Goal: Task Accomplishment & Management: Use online tool/utility

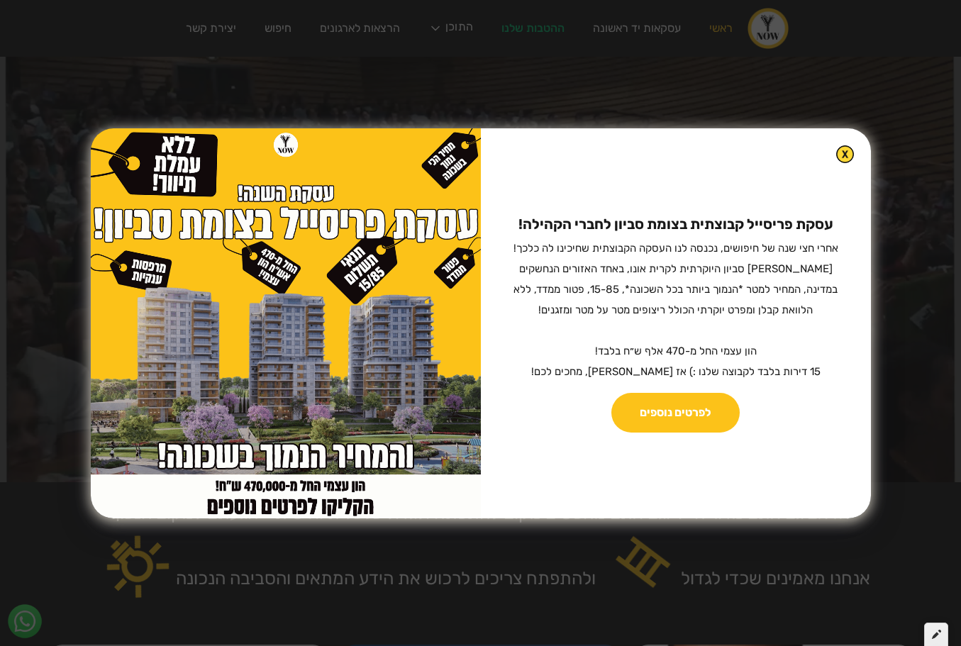
click at [933, 637] on icon at bounding box center [936, 634] width 9 height 10
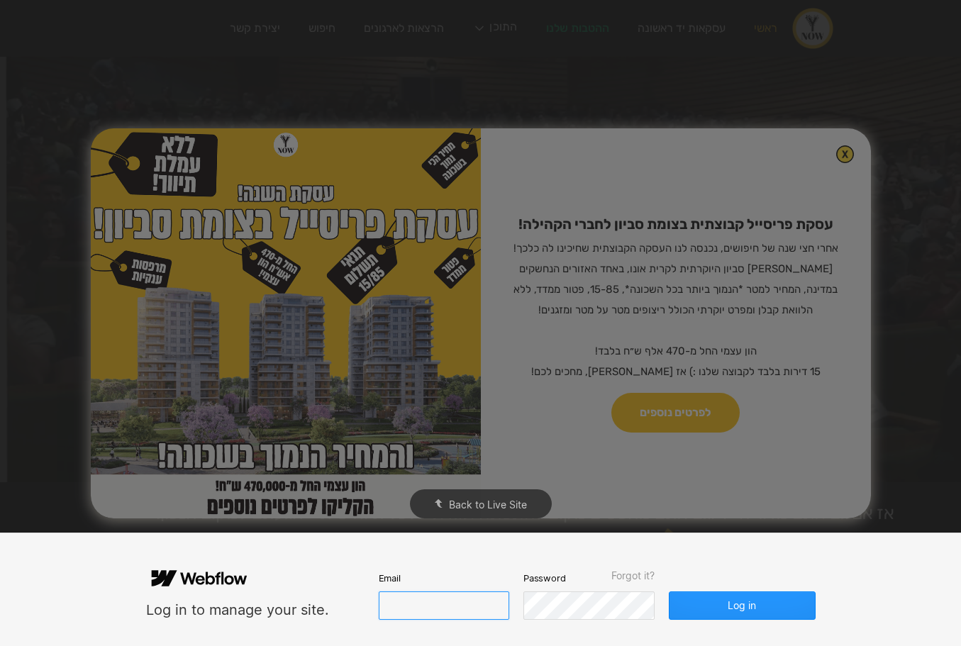
type input "[EMAIL_ADDRESS][DOMAIN_NAME]"
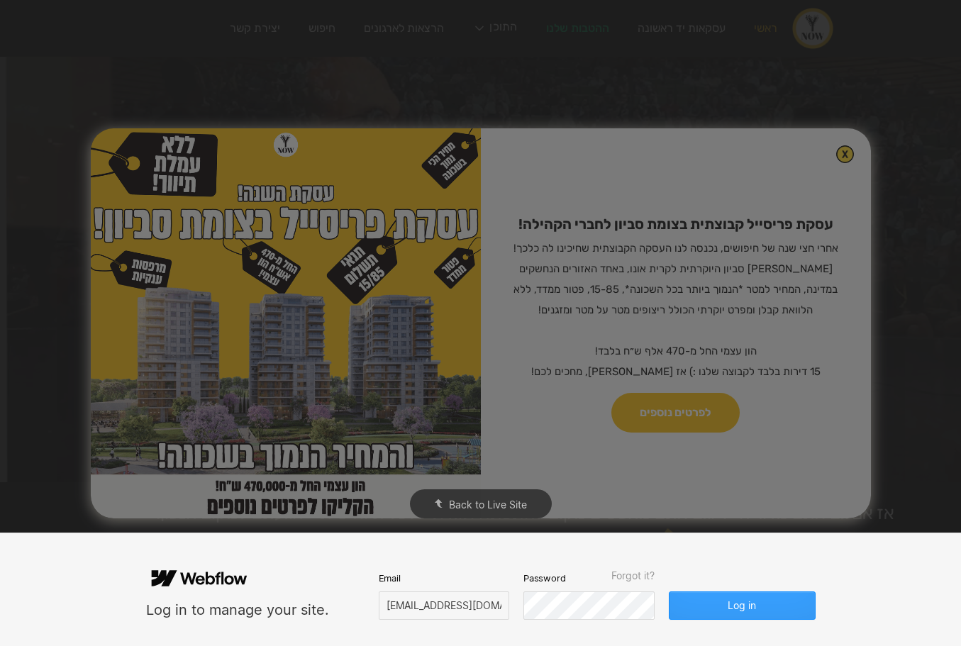
click at [748, 604] on button "Log in" at bounding box center [742, 606] width 146 height 28
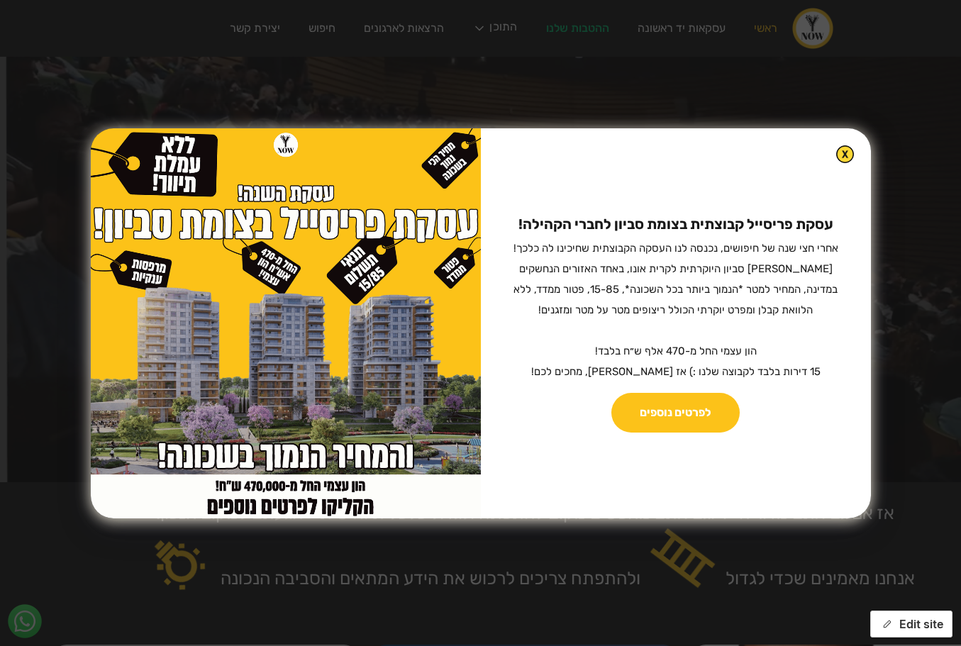
click at [895, 629] on button "Edit site" at bounding box center [912, 624] width 82 height 27
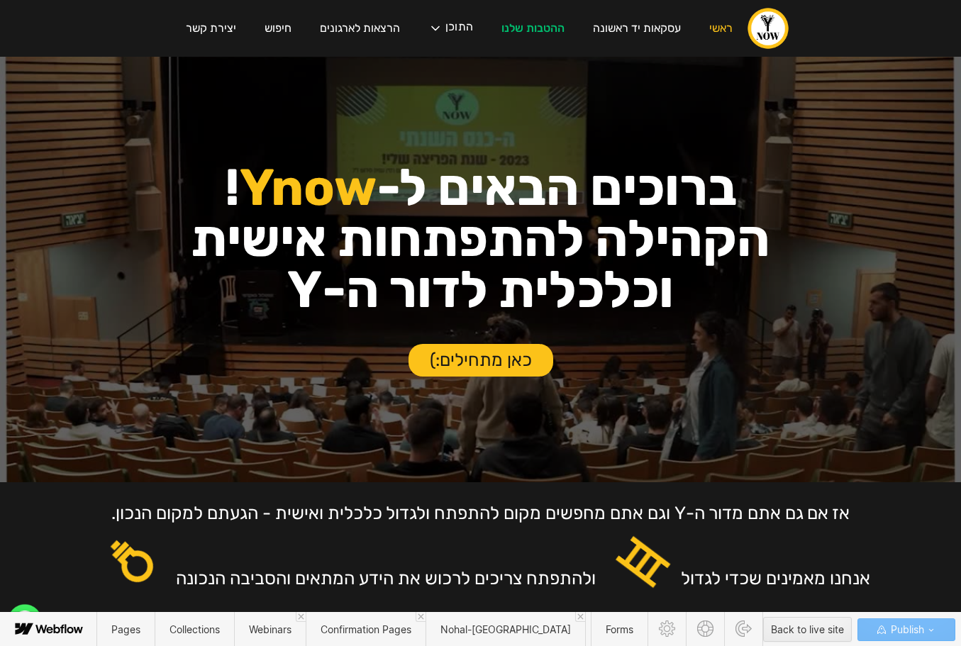
scroll to position [2, 0]
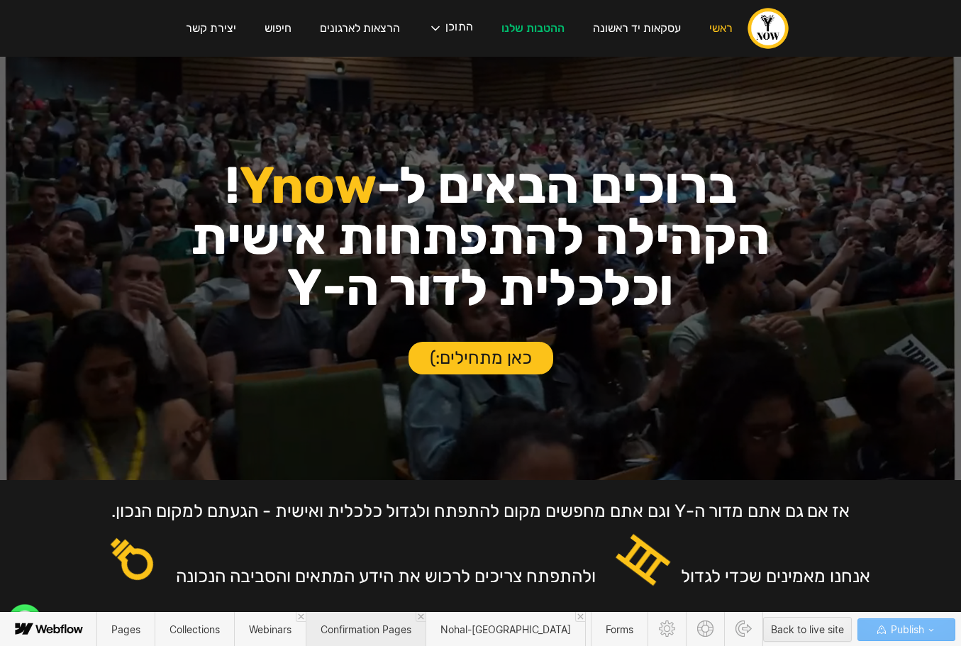
click at [370, 633] on span "Confirmation Pages" at bounding box center [366, 630] width 91 height 12
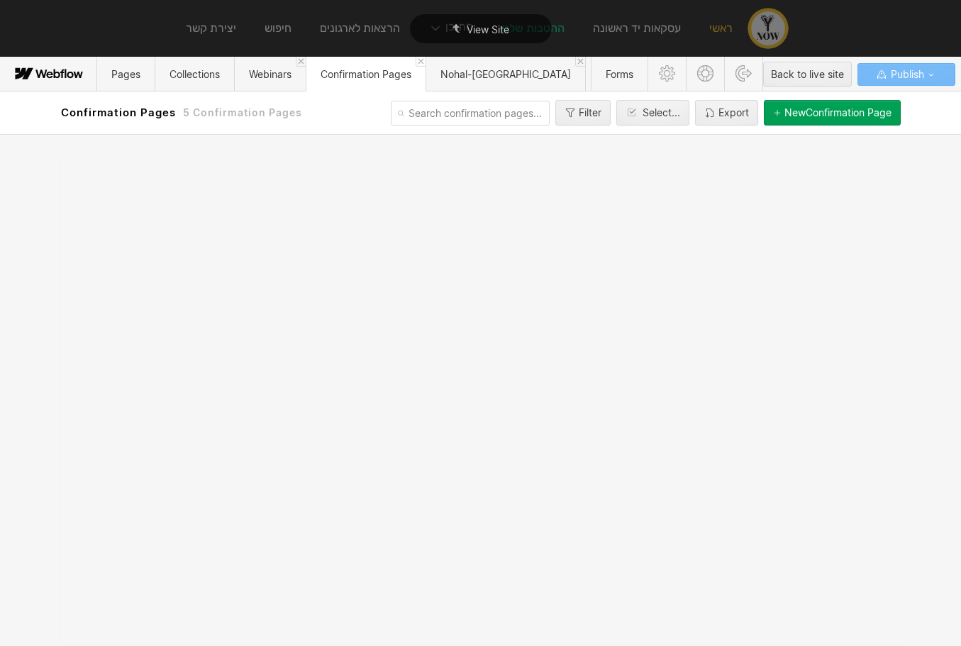
scroll to position [0, 0]
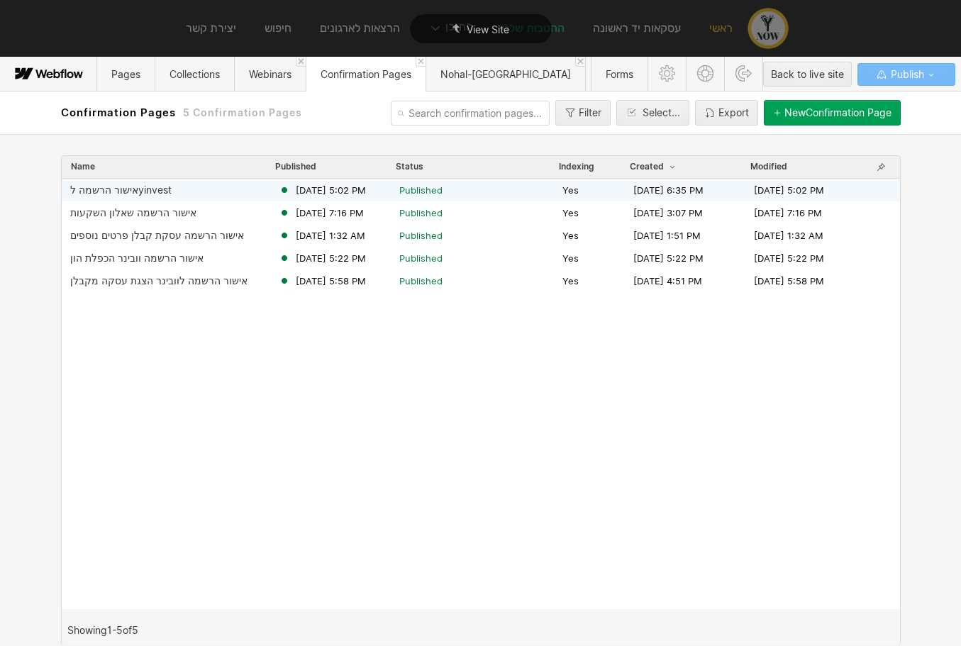
click at [150, 195] on div "אישור הרשמה לyinvest" at bounding box center [120, 189] width 101 height 11
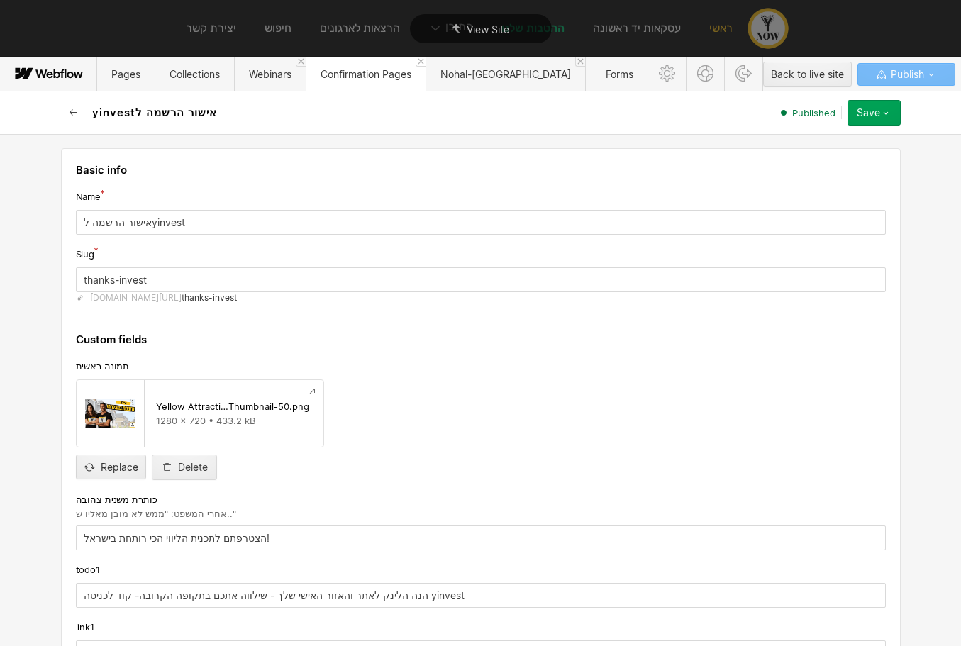
click at [81, 112] on button "button" at bounding box center [74, 113] width 26 height 26
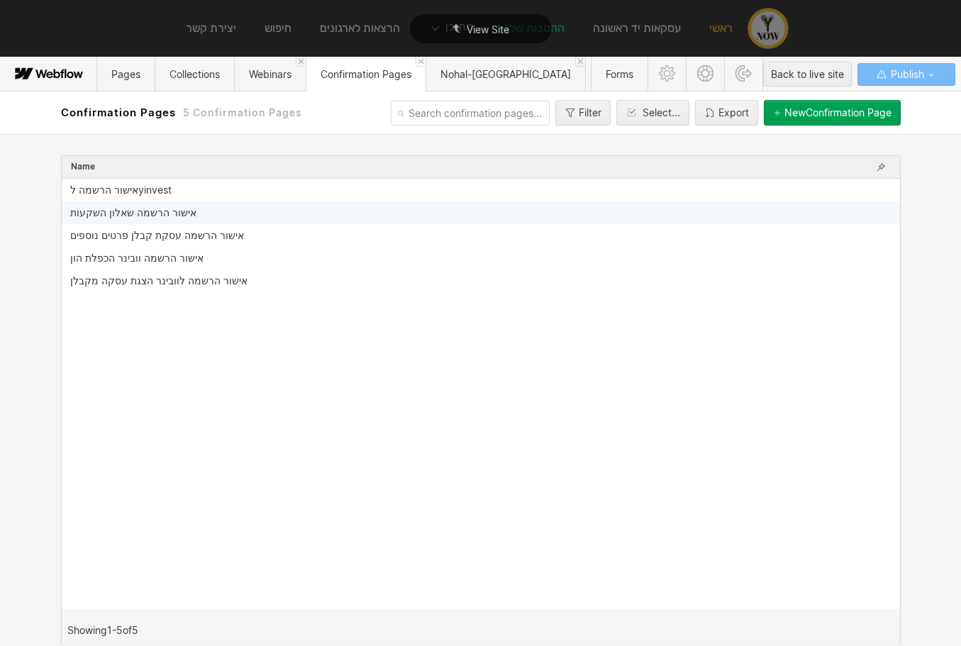
click at [123, 211] on div "אישור הרשמה שאלון השקעות" at bounding box center [133, 212] width 126 height 11
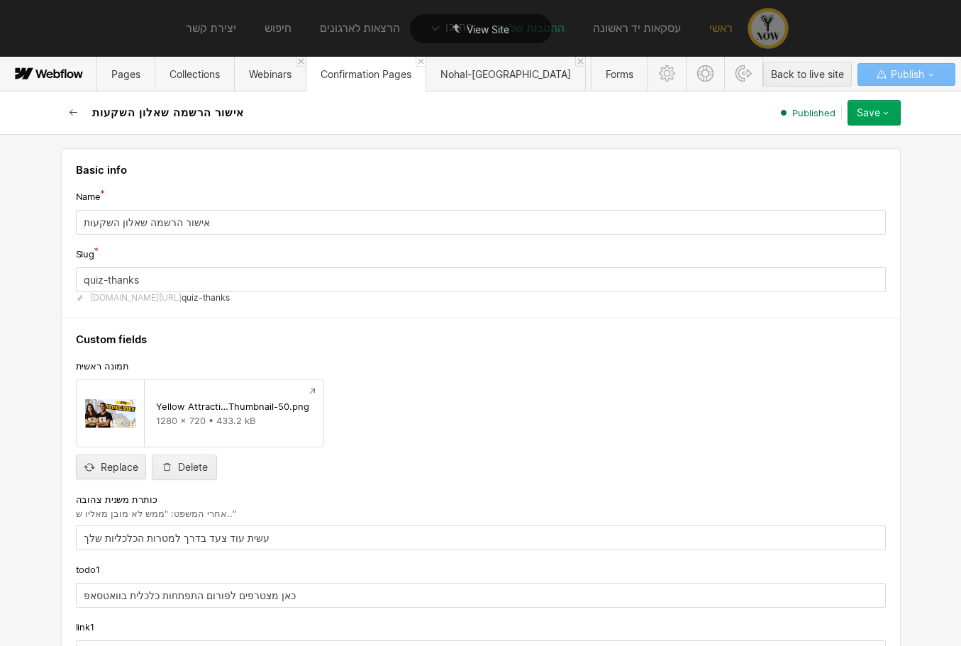
click at [71, 109] on icon "button" at bounding box center [73, 112] width 11 height 11
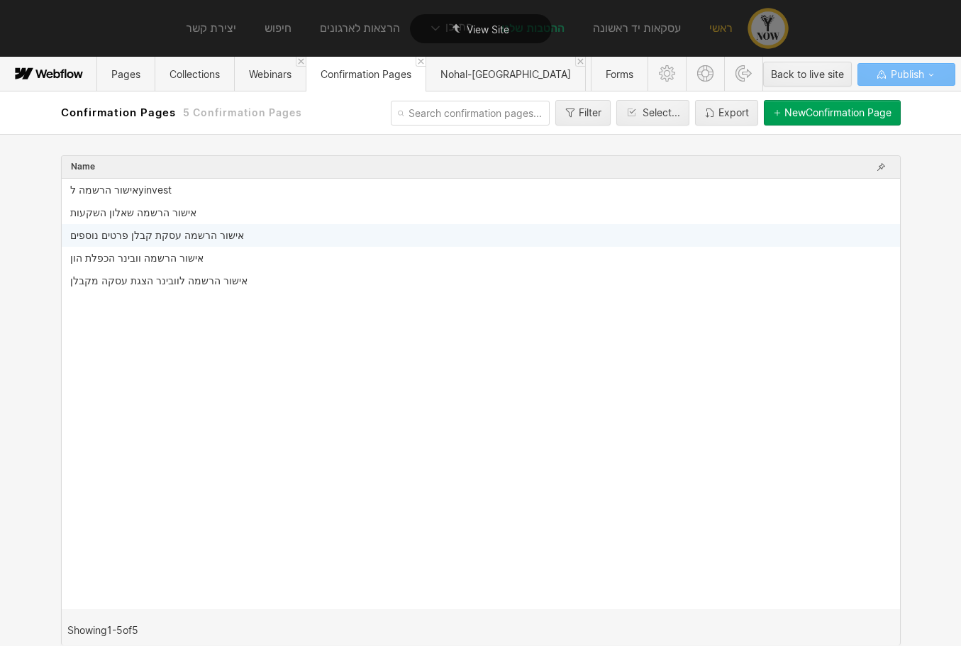
click at [108, 236] on div "אישור הרשמה עסקת קבלן פרטים נוספים" at bounding box center [157, 235] width 174 height 11
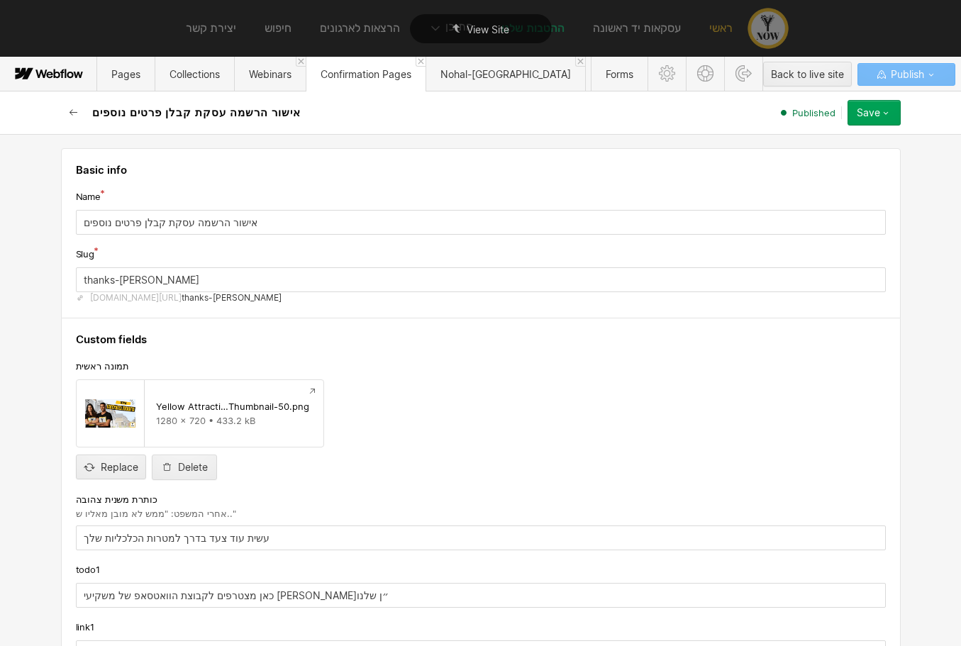
click at [74, 111] on icon "button" at bounding box center [73, 112] width 11 height 11
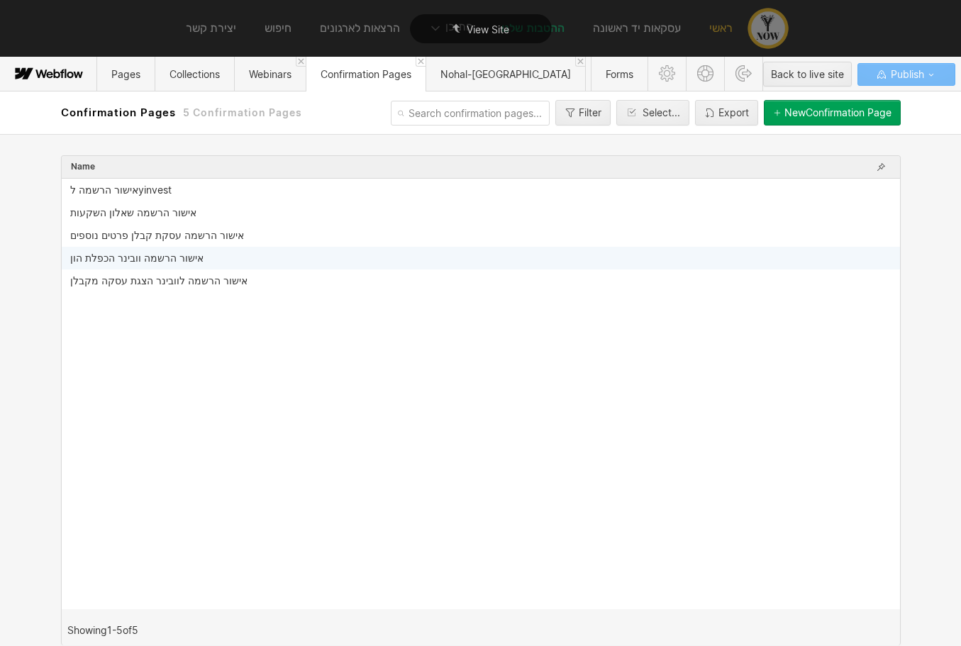
click at [133, 254] on div "אישור הרשמה וובינר הכפלת הון" at bounding box center [136, 258] width 133 height 11
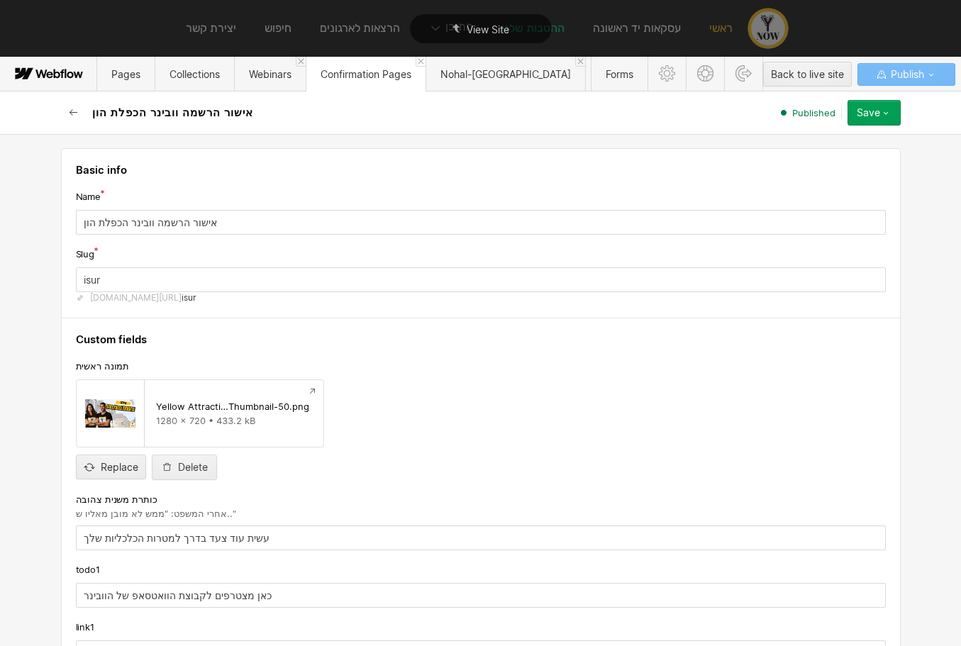
click at [71, 114] on icon "button" at bounding box center [73, 112] width 11 height 11
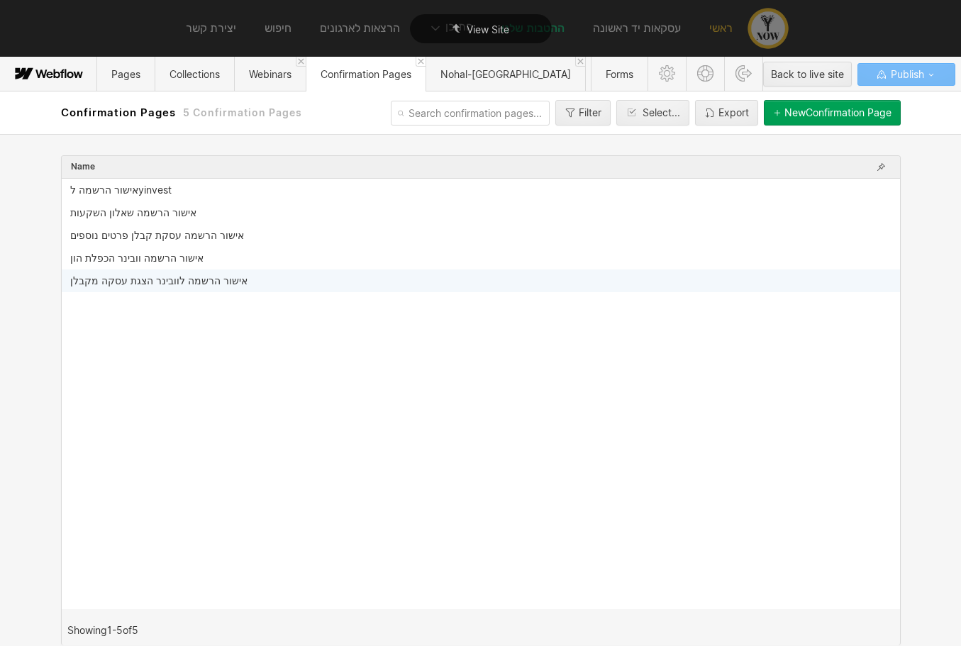
click at [159, 284] on div "אישור הרשמה לוובינר הצגת עסקה מקבלן" at bounding box center [158, 280] width 177 height 11
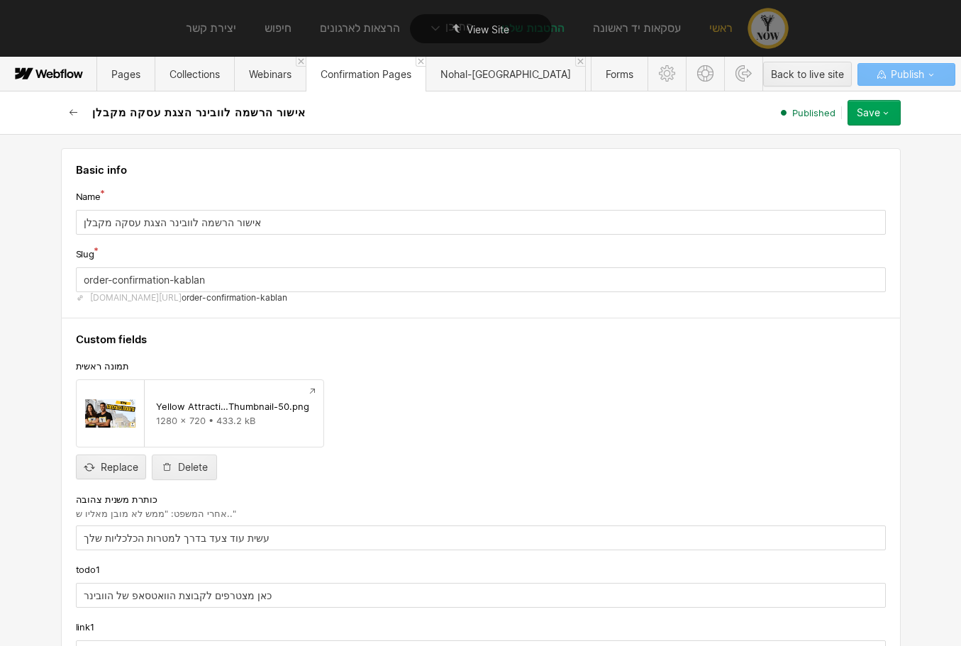
click at [72, 112] on icon "button" at bounding box center [73, 112] width 8 height 6
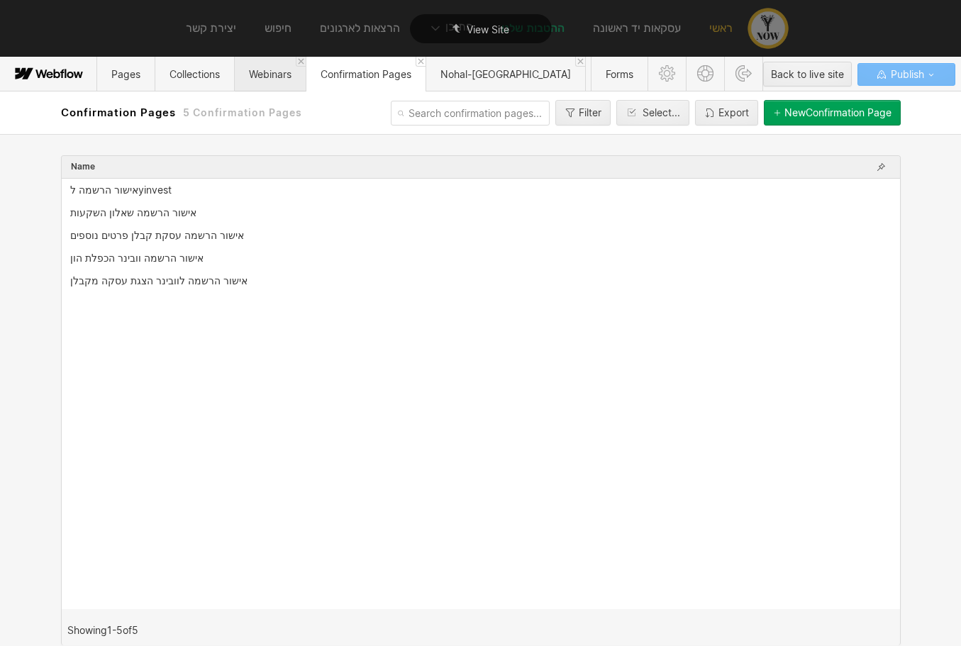
click at [286, 79] on span "Webinars" at bounding box center [270, 74] width 43 height 12
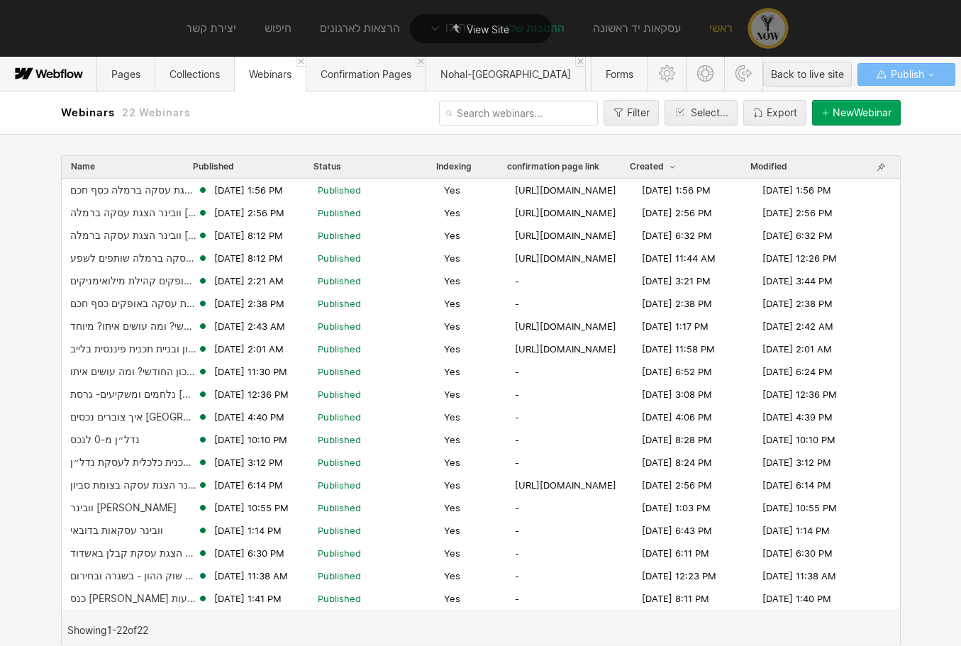
scroll to position [69, 0]
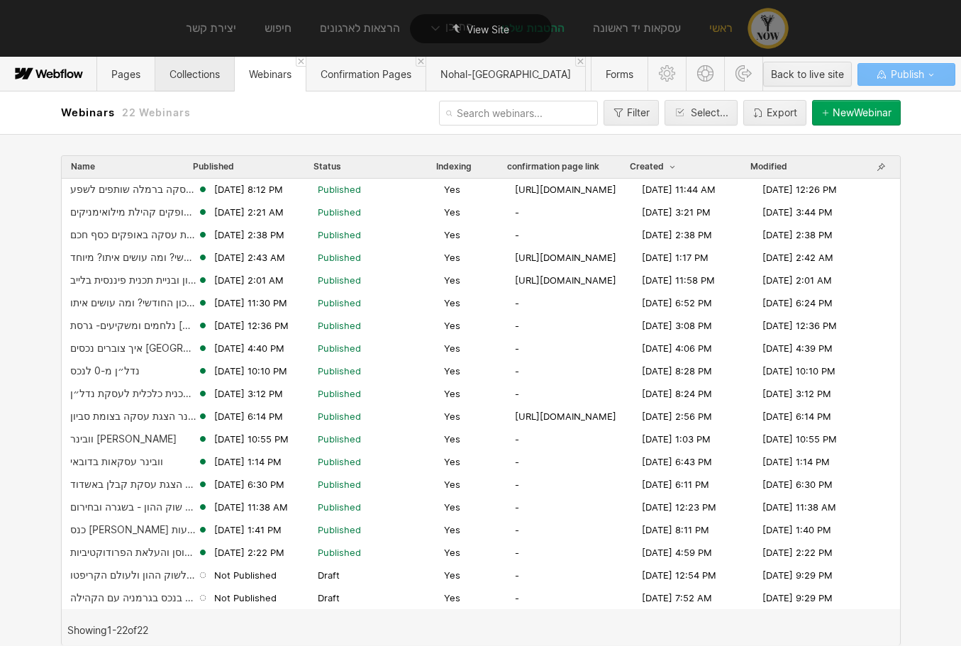
click at [193, 77] on span "Collections" at bounding box center [195, 74] width 50 height 12
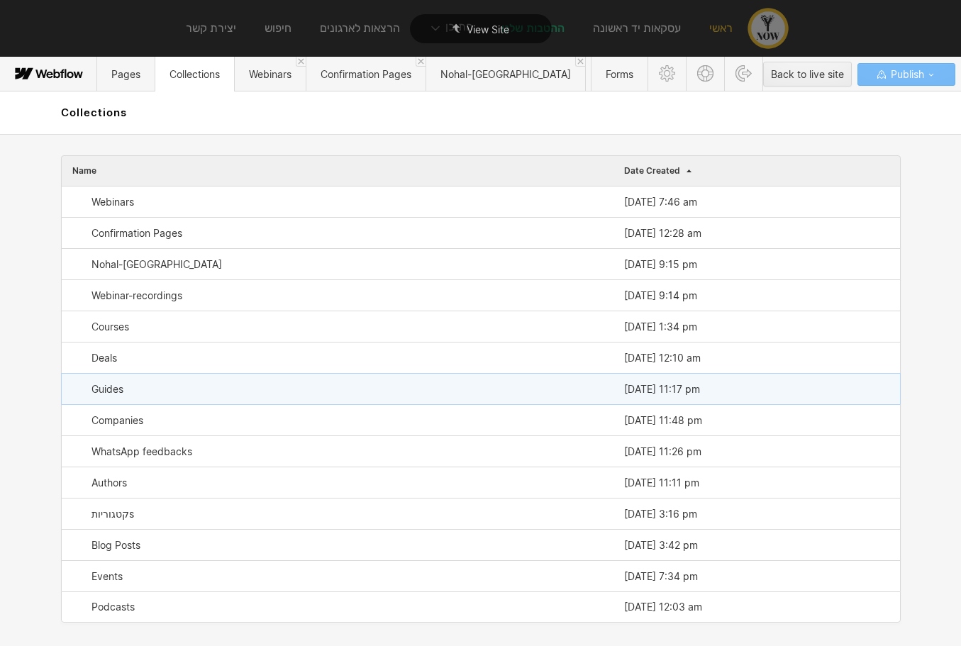
scroll to position [6, 0]
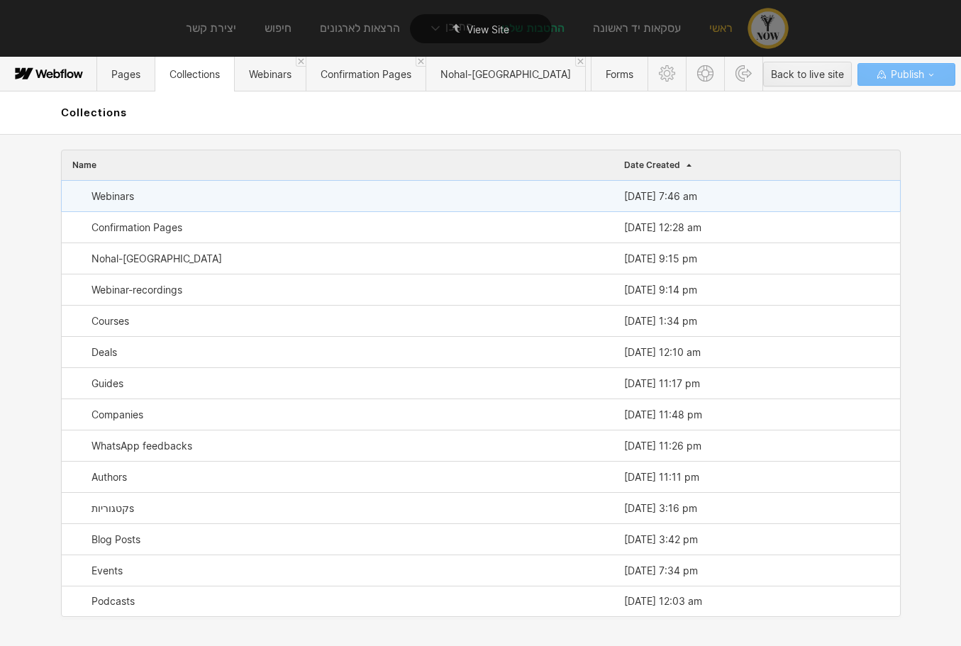
click at [142, 199] on div "Webinars" at bounding box center [338, 196] width 552 height 31
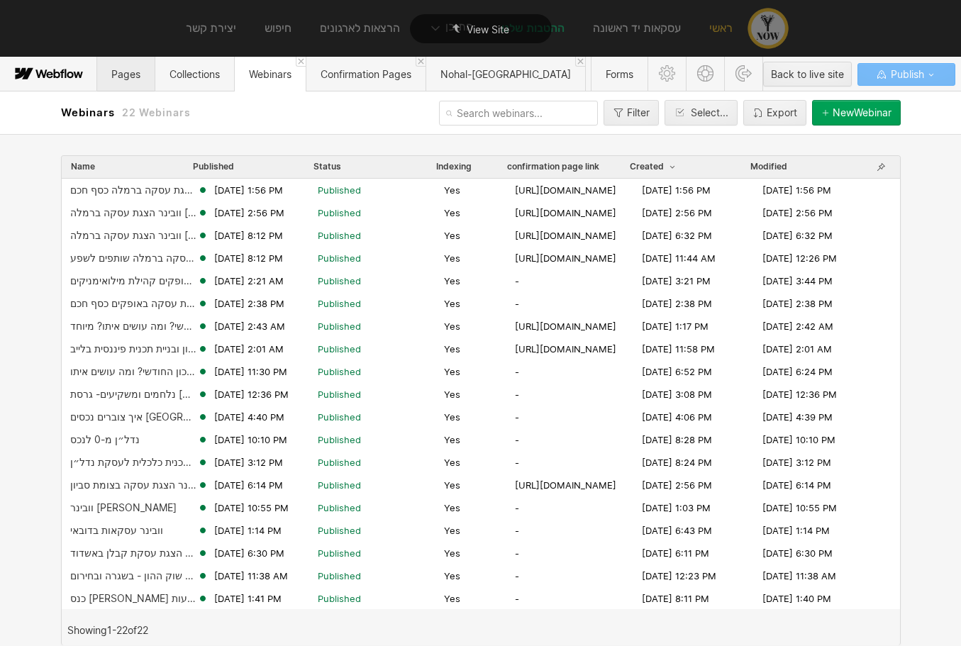
click at [121, 80] on span "Pages" at bounding box center [125, 74] width 57 height 35
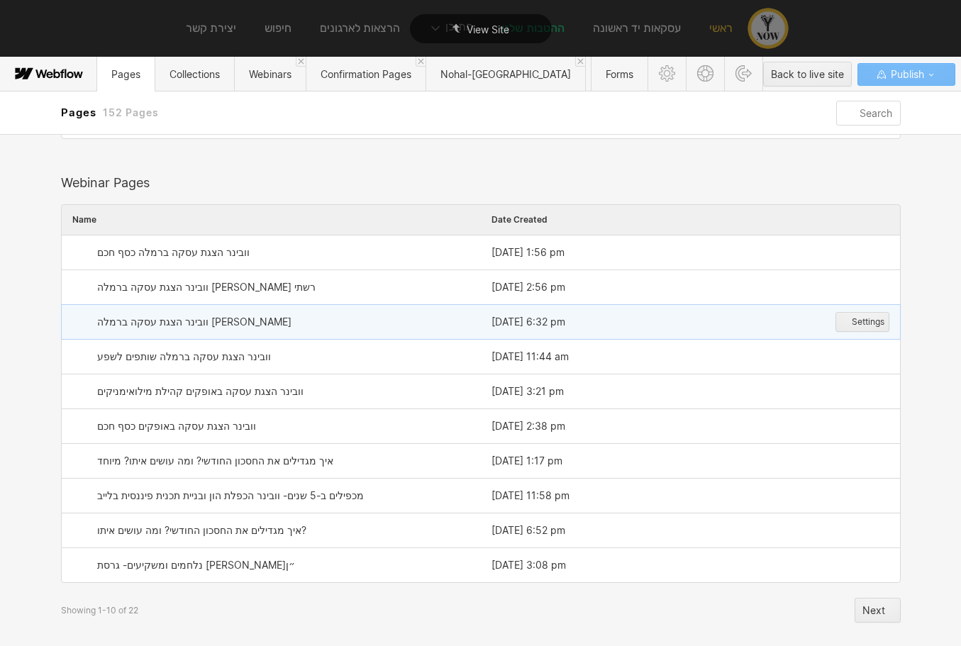
scroll to position [1508, 0]
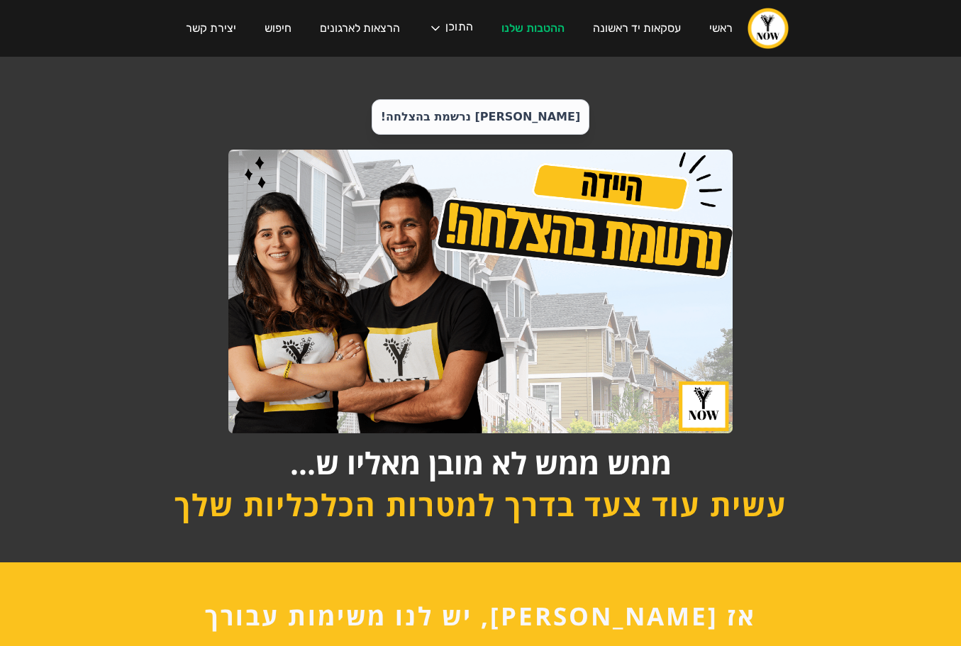
scroll to position [50, 0]
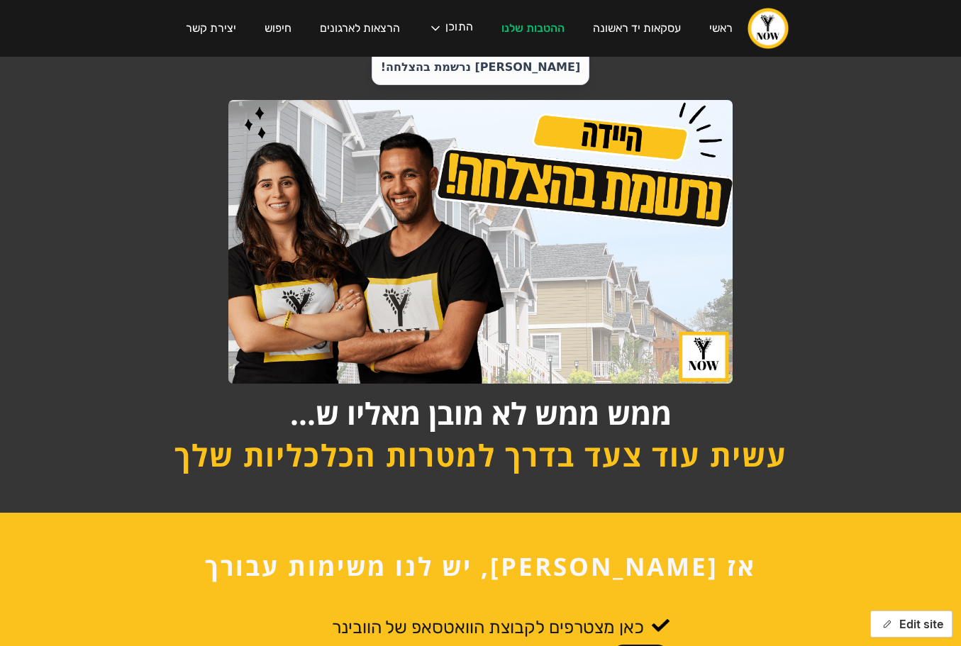
click at [890, 615] on button "Edit site" at bounding box center [912, 624] width 82 height 27
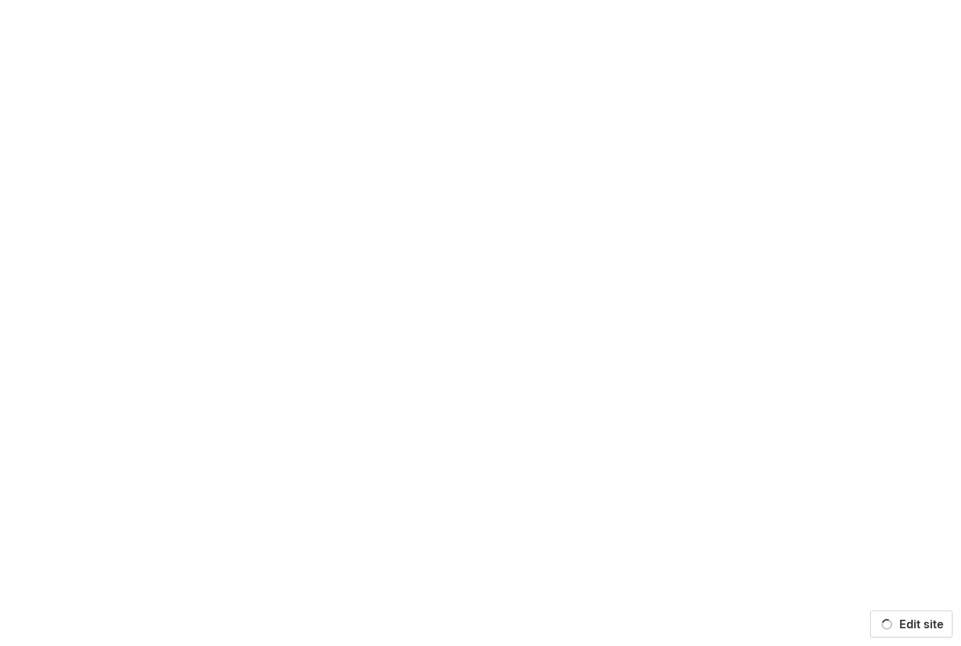
scroll to position [0, 0]
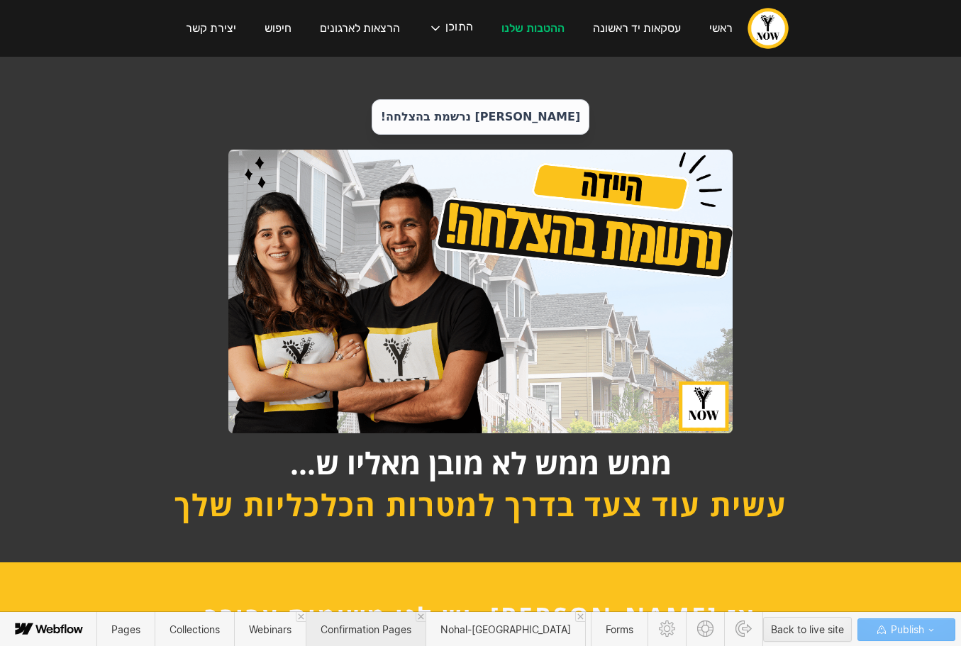
click at [374, 627] on span "Confirmation Pages" at bounding box center [366, 630] width 91 height 12
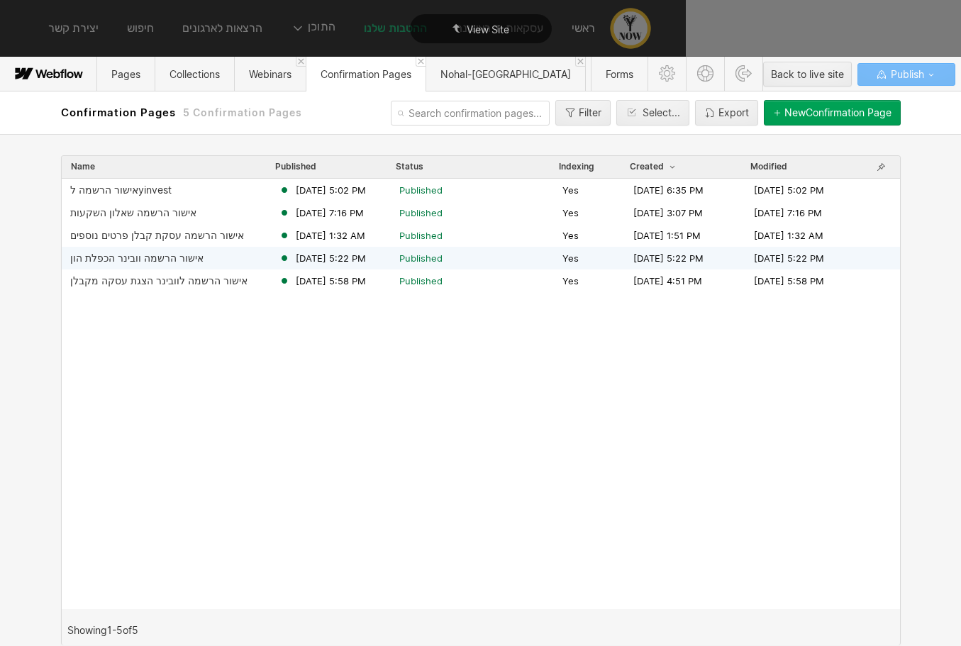
click at [170, 257] on div "אישור הרשמה וובינר הכפלת הון" at bounding box center [136, 258] width 133 height 11
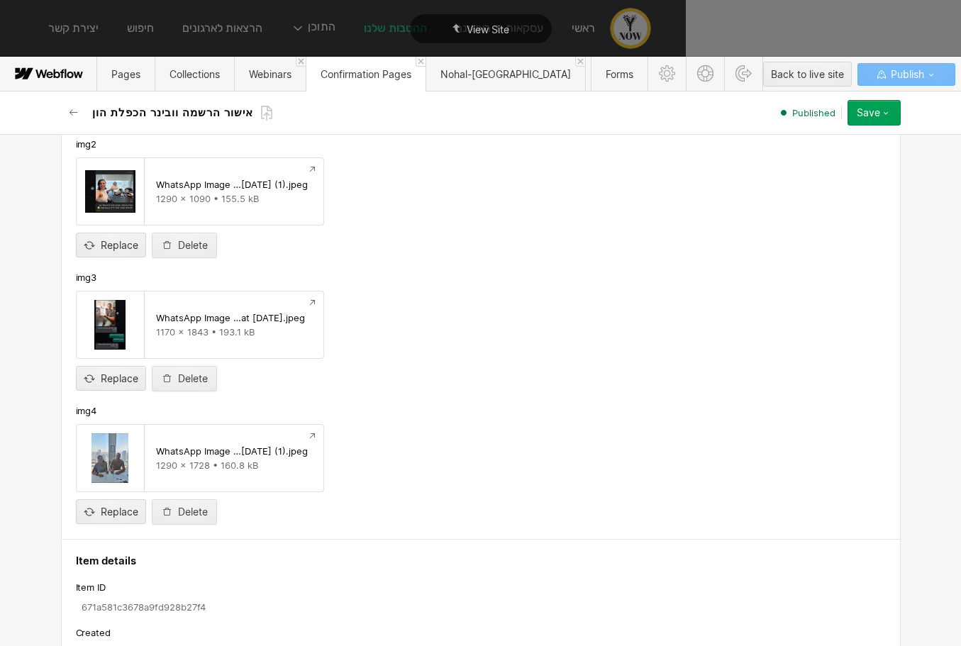
scroll to position [1095, 0]
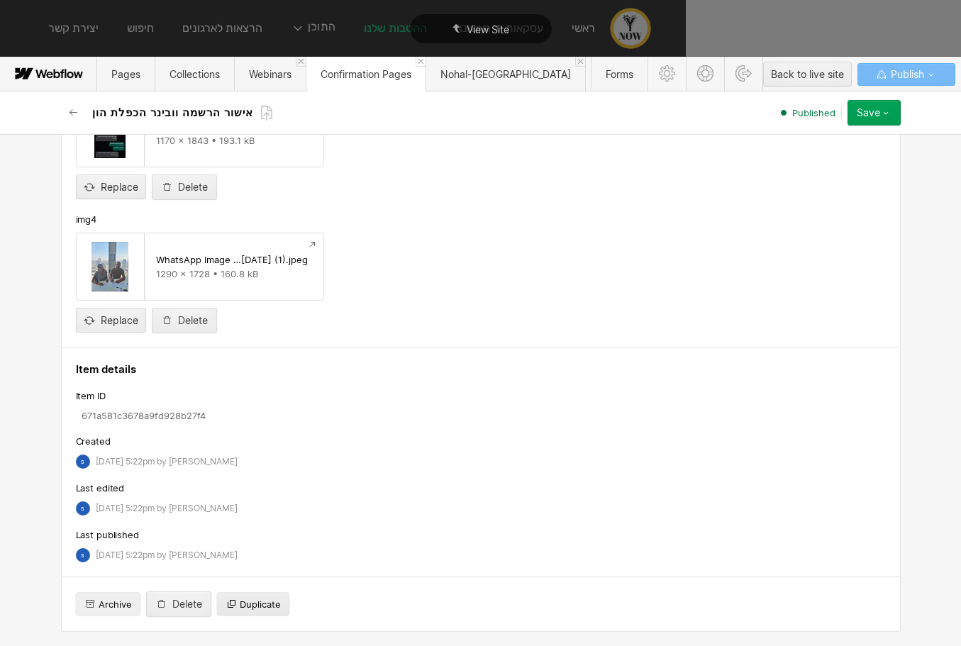
click at [248, 604] on span "Duplicate" at bounding box center [260, 604] width 41 height 13
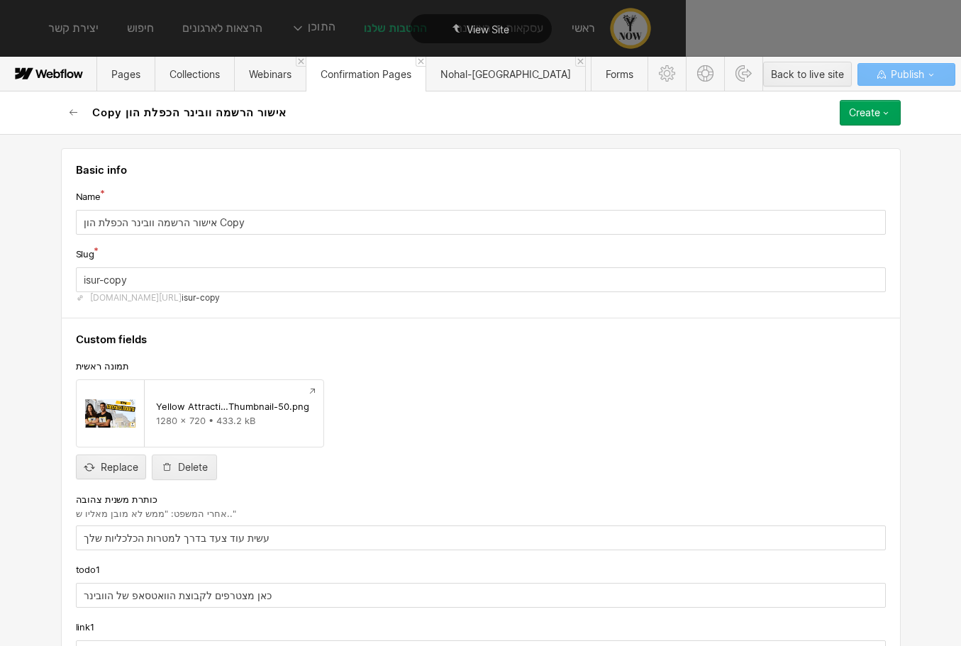
scroll to position [1, 0]
click at [164, 221] on input "אישור הרשמה וובינר הכפלת הון Copy" at bounding box center [481, 221] width 810 height 25
click at [164, 222] on input "אישור הרשמה וובינר הכפלת הון Copy" at bounding box center [481, 221] width 810 height 25
type input "א"
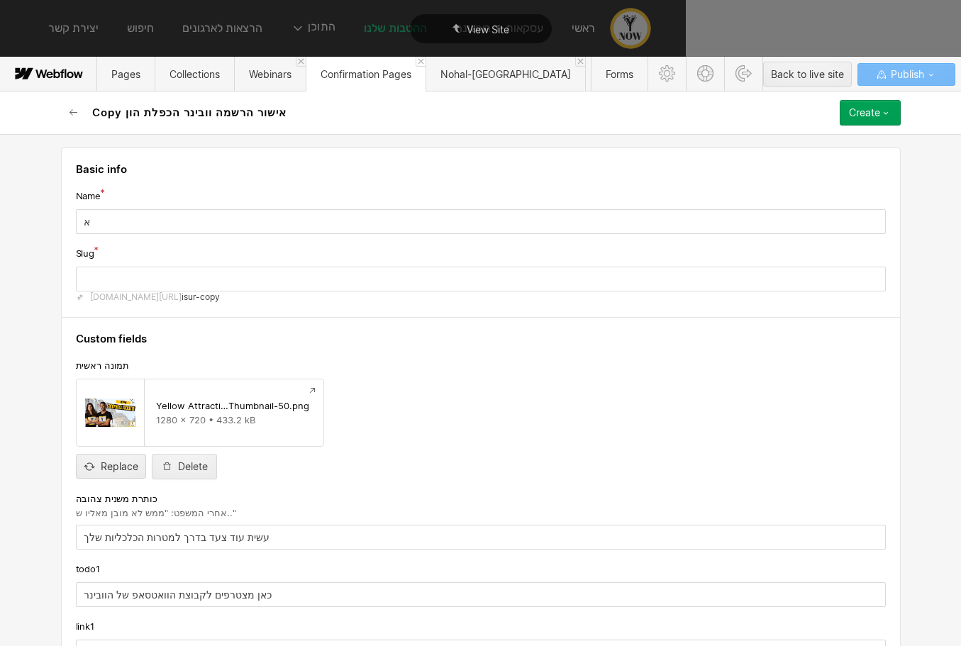
type input "אי"
type input "y"
type input "איש"
type input "ysh"
type input "אישו"
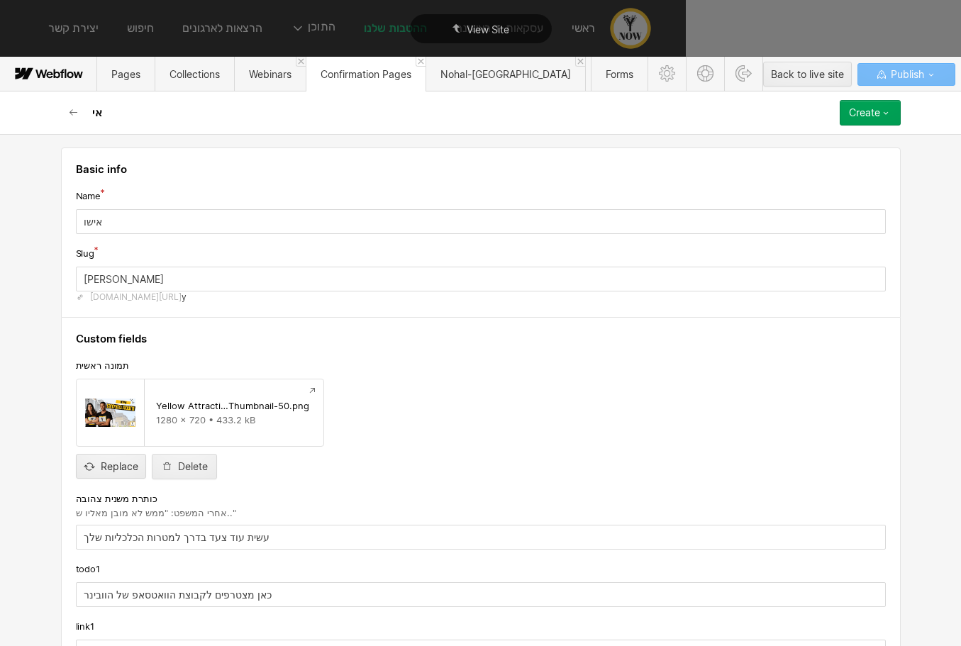
type input "yshv"
type input "אישור"
type input "yshvr"
type input "אישור ה"
type input "yshvr-h"
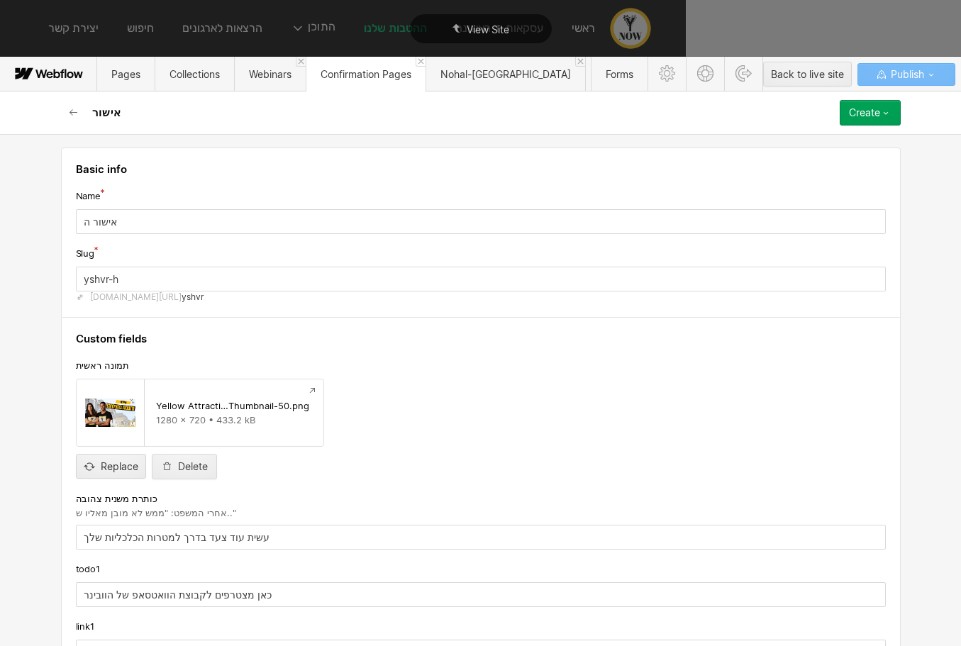
type input "אישור הר"
type input "yshvr-hr"
type input "אישור הרש"
type input "yshvr-hrsh"
type input "אישור הרשמ"
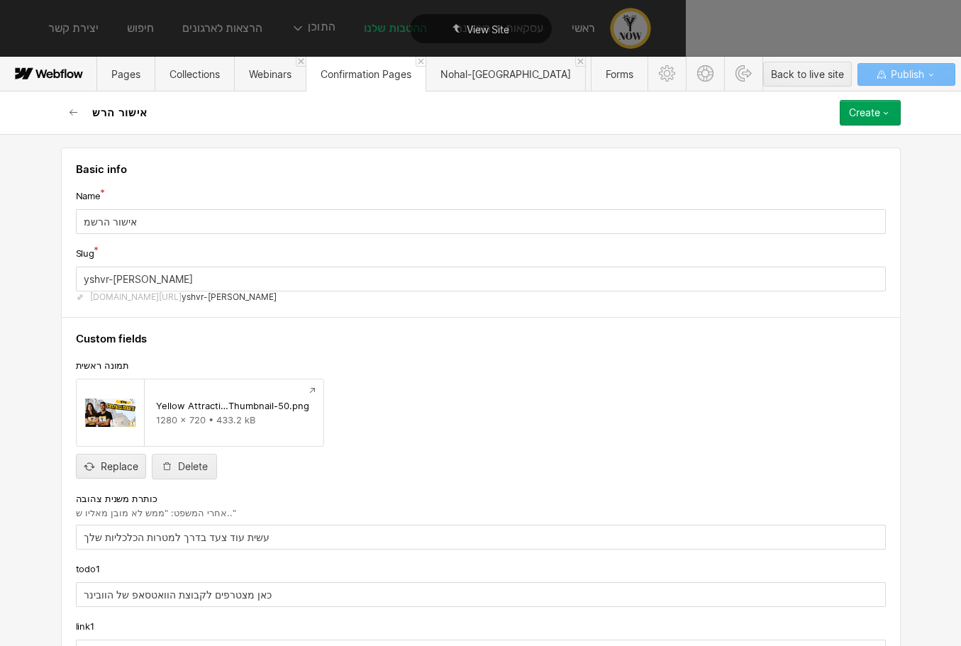
type input "yshvr-hrshm"
type input "אישור הרשמה"
type input "yshvr-hrshmh"
type input "אישור הרשמה ו"
type input "yshvr-hrshmh-v"
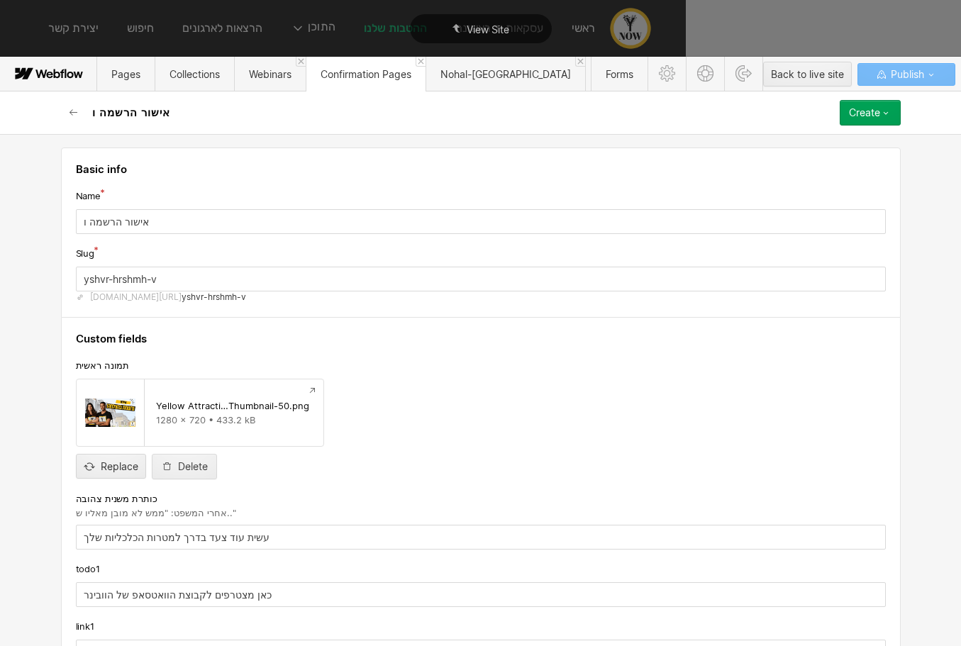
type input "אישור הרשמה וו"
type input "yshvr-hrshmh-vv"
type input "אישור הרשמה ווב"
type input "yshvr-hrshmh-vvb"
type input "אישור הרשמה וובי"
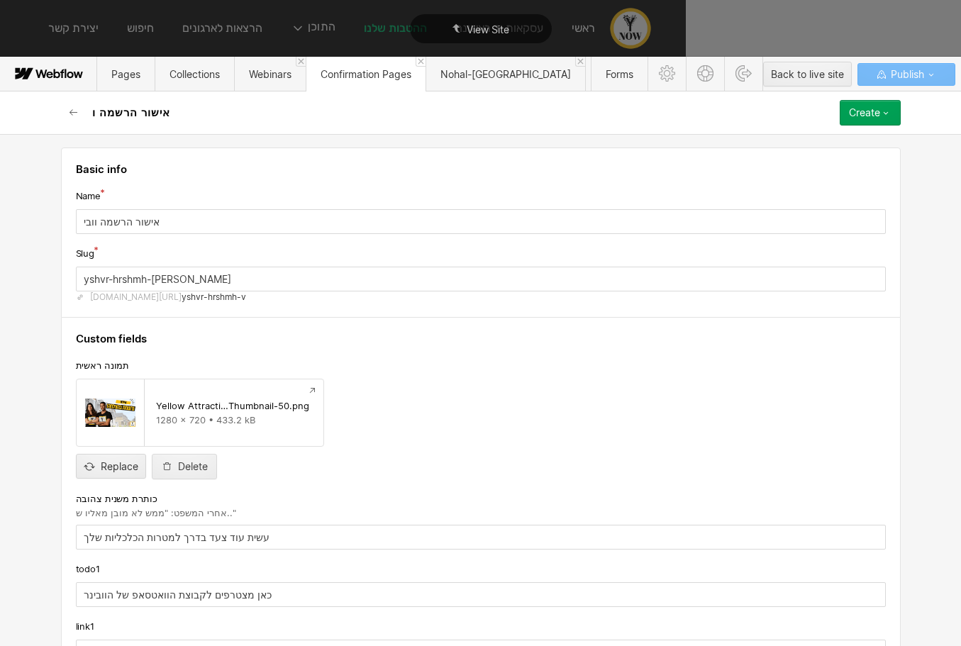
type input "yshvr-hrshmh-vvby"
type input "אישור הרשמה וובינ"
type input "yshvr-hrshmh-vvbyn"
type input "אישור הרשמה וובינר"
type input "yshvr-hrshmh-vvbynr"
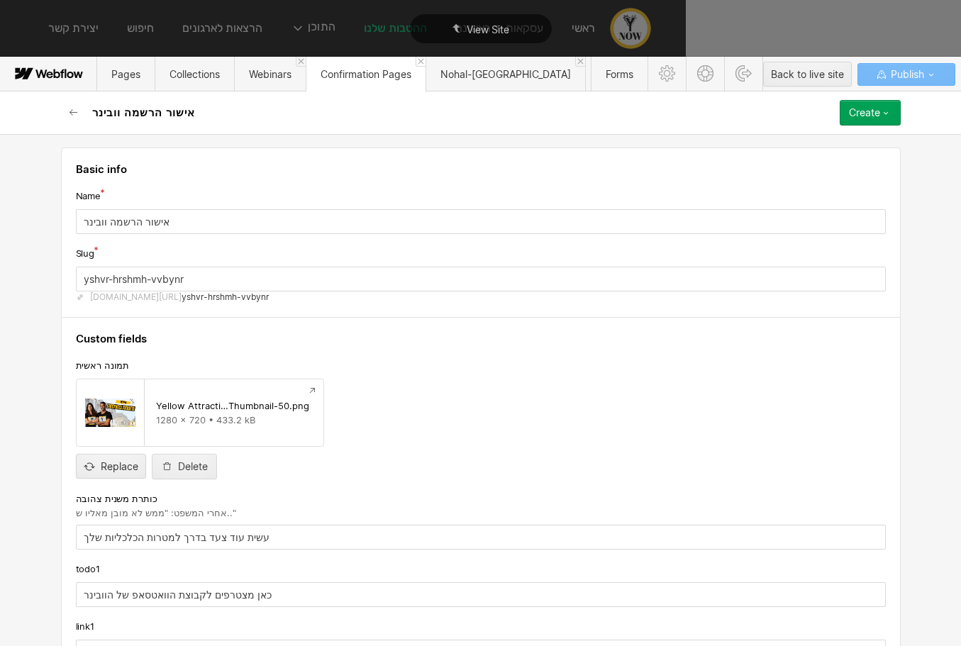
type input "אישור הרשמה וובינר מ"
type input "yshvr-hrshmh-vvbynr-m"
type input "אישור הרשמה וובינר מאי"
type input "yshvr-hrshmh-vvbynr-my"
type input "אישור הרשמה וובינר מאיה"
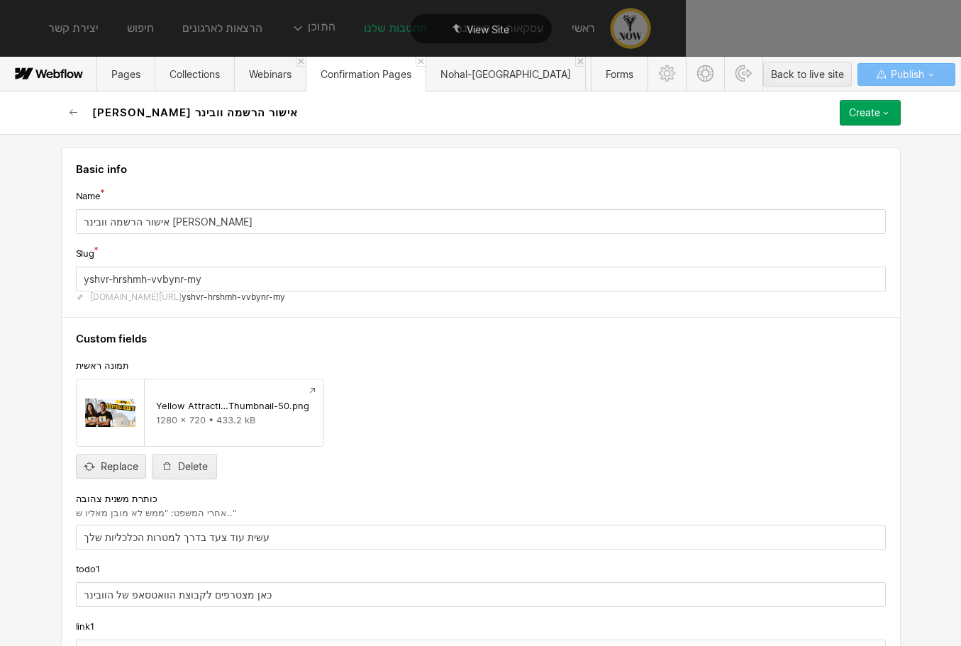
type input "yshvr-hrshmh-vvbynr-myh"
type input "אישור הרשמה וובינר מאיה ו"
type input "yshvr-hrshmh-vvbynr-myh-v"
type input "אישור הרשמה וובינר מאיה וי"
type input "yshvr-hrshmh-vvbynr-myh-vy"
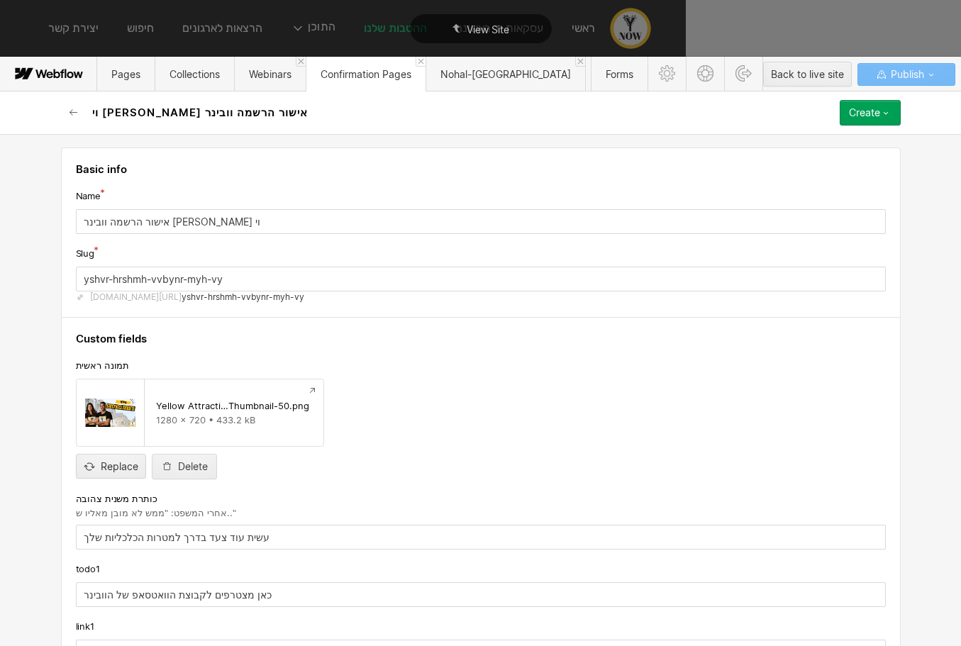
type input "אישור הרשמה וובינר מאיה ויה"
type input "yshvr-hrshmh-vvbynr-myh-vyh"
type input "אישור הרשמה וובינר מאיה ויהו"
type input "yshvr-hrshmh-vvbynr-myh-vyhv"
type input "אישור הרשמה וובינר מאיה ויהוד"
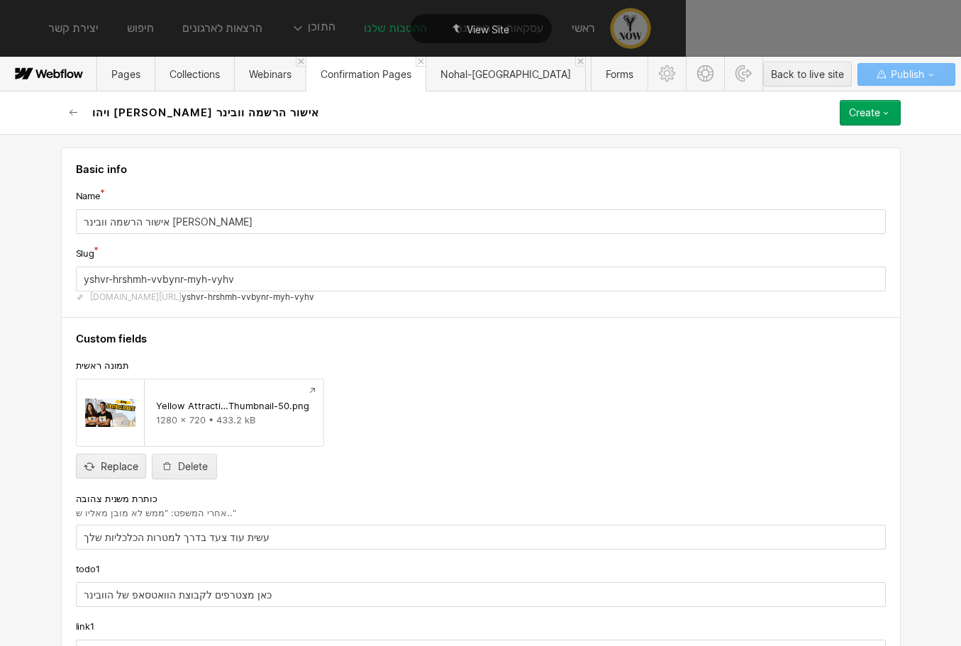
type input "yshvr-hrshmh-vvbynr-myh-vyhvd"
type input "אישור הרשמה וובינר מאיה ויהודה"
type input "yshvr-hrshmh-vvbynr-myh-vyhvdh"
type input "אישור הרשמה וובינר מאיה ויהודה ד"
type input "yshvr-hrshmh-vvbynr-myh-vyhvdh-d"
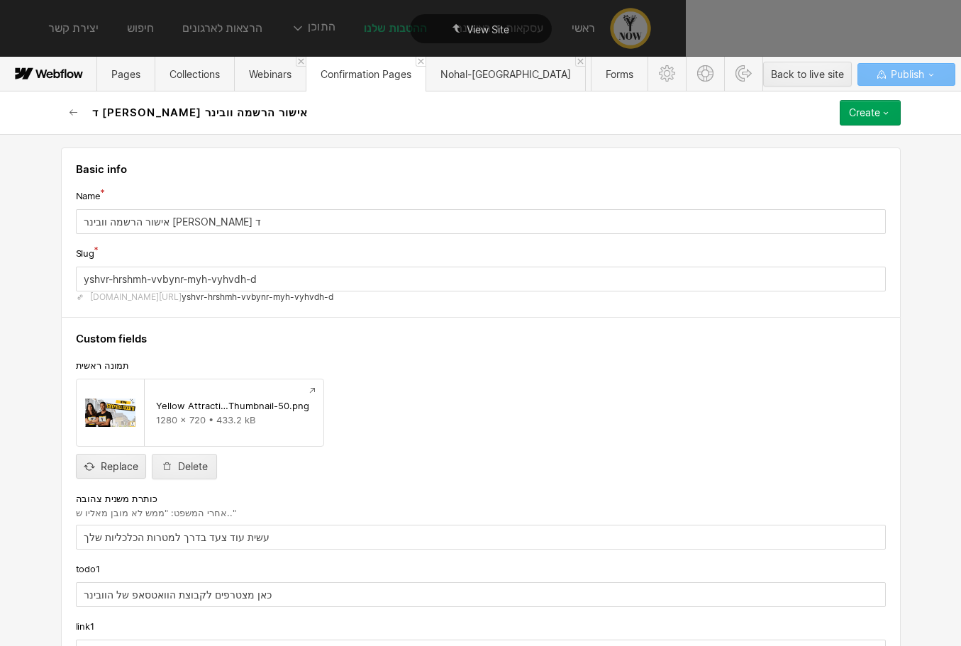
type input "אישור הרשמה וובינר מאיה ויהודה דב"
type input "yshvr-hrshmh-vvbynr-myh-vyhvdh-db"
type input "אישור הרשמה וובינר מאיה ויהודה דבר"
type input "yshvr-hrshmh-vvbynr-myh-vyhvdh-dbr"
type input "אישור הרשמה וובינר מאיה ויהודה דברי"
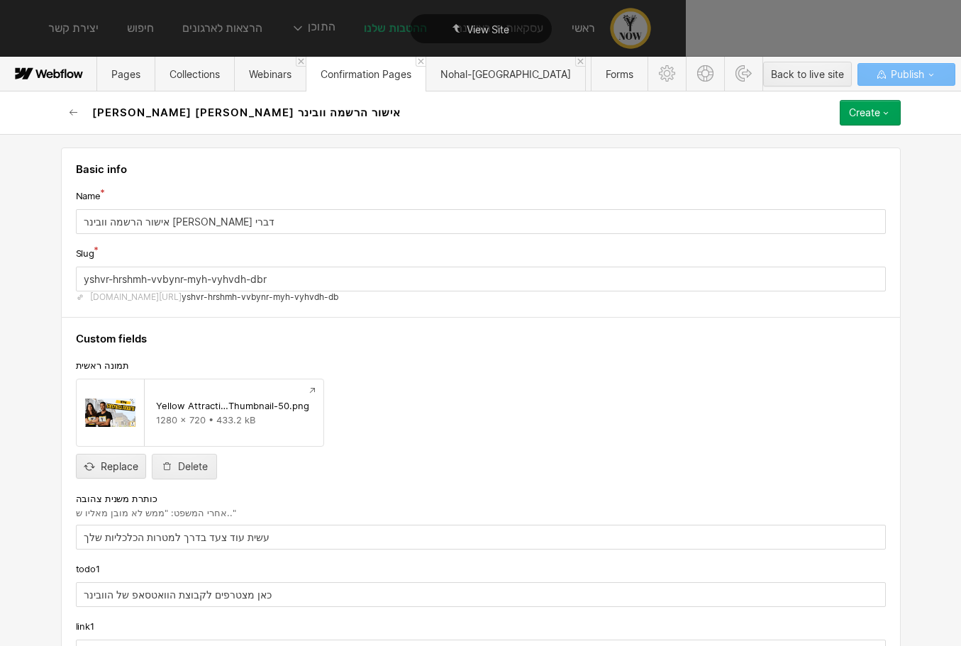
type input "yshvr-hrshmh-vvbynr-myh-vyhvdh-dbry"
type input "אישור הרשמה וובינר מאיה ויהודה דבר"
type input "yshvr-hrshmh-vvbynr-myh-vyhvdh-dbr"
type input "אישור הרשמה וובינר מאיה ויהודה דב"
type input "yshvr-hrshmh-vvbynr-myh-vyhvdh-db"
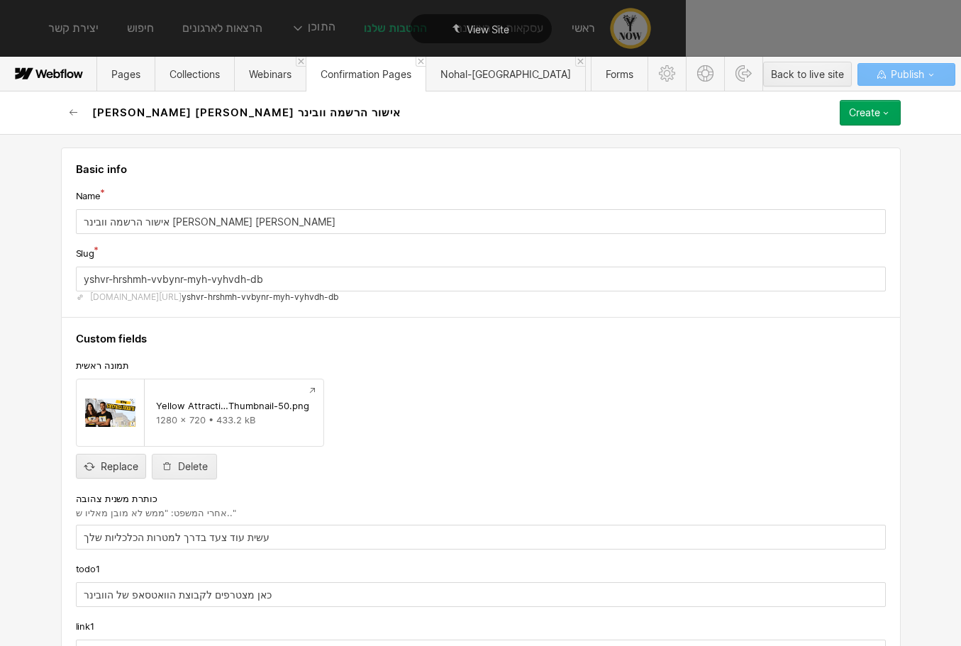
type input "אישור הרשמה וובינר מאיה ויהודה דבי"
type input "yshvr-hrshmh-vvbynr-myh-vyhvdh-dby"
type input "אישור הרשמה וובינר מאיה ויהודה דביר"
type input "yshvr-hrshmh-vvbynr-myh-vyhvdh-dbyr"
type input "אישור הרשמה וובינר מאיה ויהודה דביר"
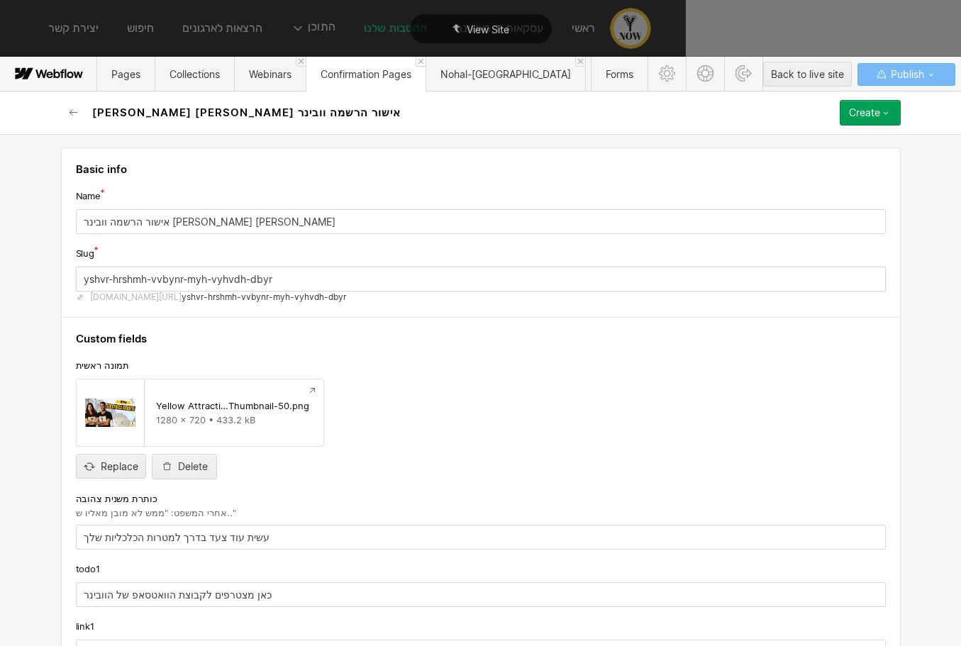
click at [145, 276] on input "yshvr-hrshmh-vvbynr-myh-vyhvdh-dbyr" at bounding box center [481, 279] width 810 height 25
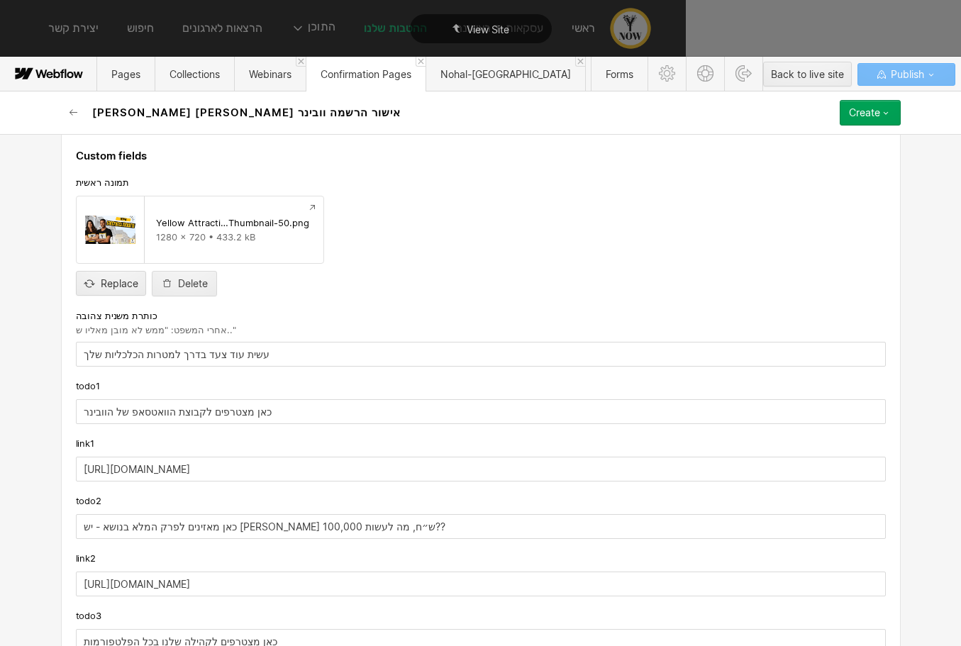
scroll to position [199, 0]
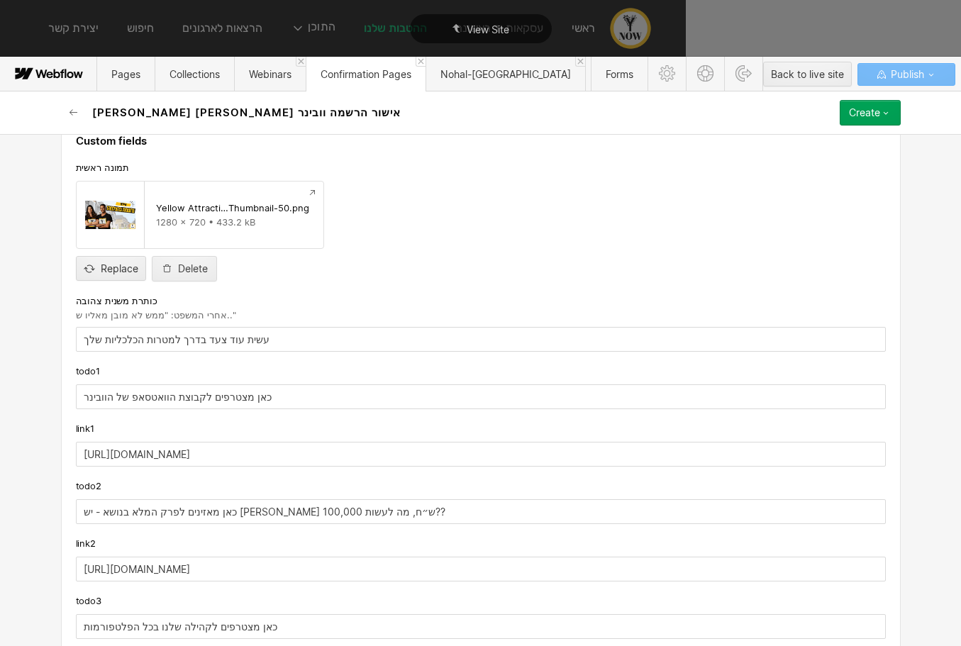
type input "moneywithdirection-thanks-maya"
click at [195, 449] on input "[URL][DOMAIN_NAME]" at bounding box center [481, 454] width 810 height 25
paste input "pxR8nb8xP24Q59LpP0zpP"
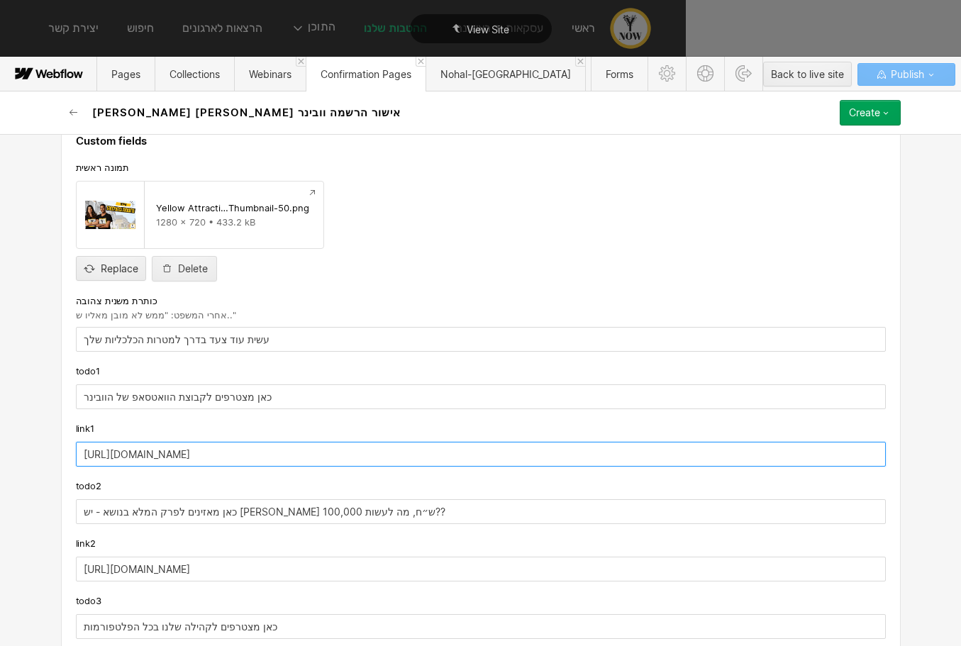
type input "https://chat.whatsapp.com/LpxR8nb8xP24Q59LpP0zpP"
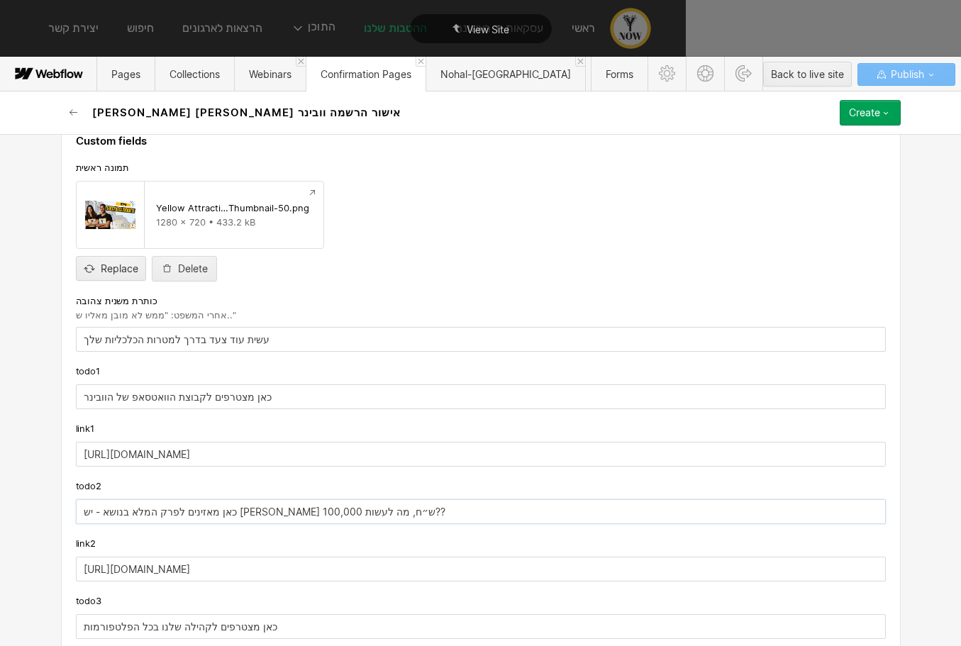
click at [314, 512] on input "כאן מאזינים לפרק המלא בנושא - יש [PERSON_NAME] 100,000 ש״ח, מה לעשות??" at bounding box center [481, 511] width 810 height 25
type input "u"
paste input "המדריך שכתבנו לכתיבת מטרות ויעדים שיעיפו אתכם קדימההה"
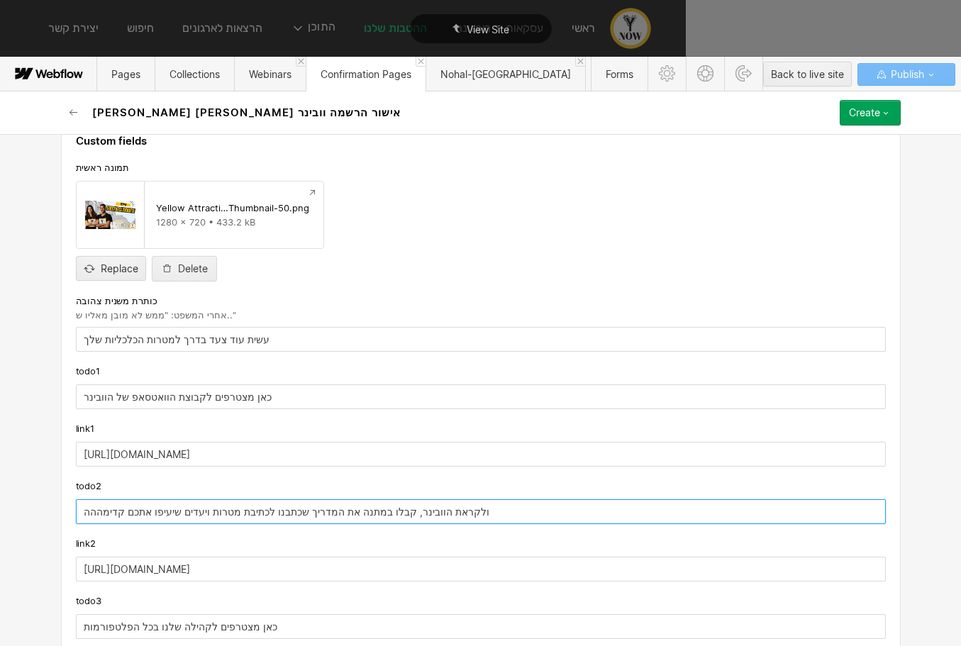
type input "ולקראת הוובינר, קבלו במתנה את המדריך שכתבנו לכתיבת מטרות ויעדים שיעיפו אתכם קדי…"
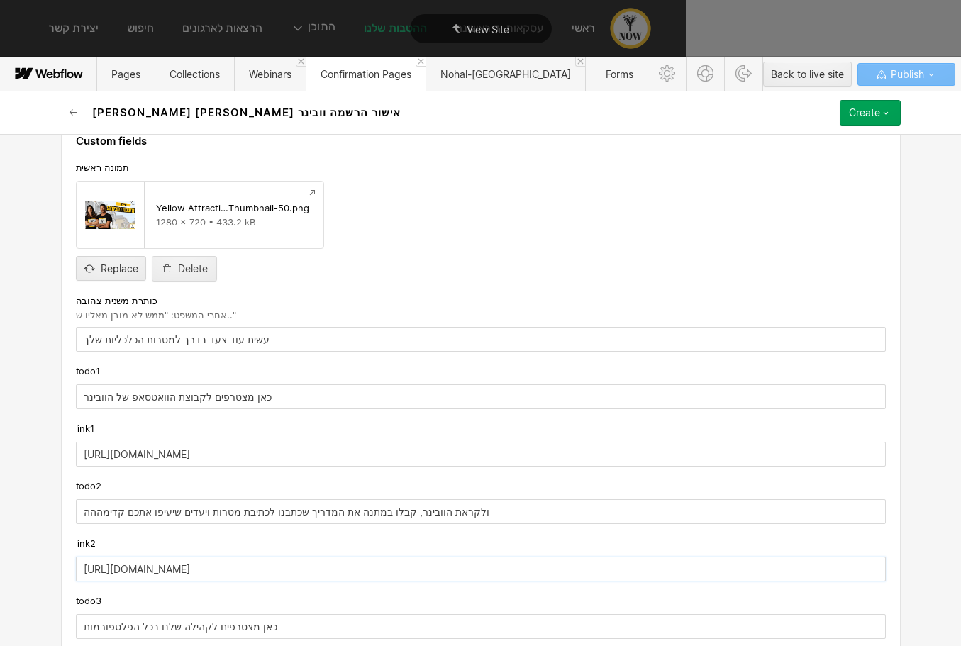
click at [338, 563] on input "[URL][DOMAIN_NAME]" at bounding box center [481, 569] width 810 height 25
paste input "ynow.ravpage.co.il/goalsmm"
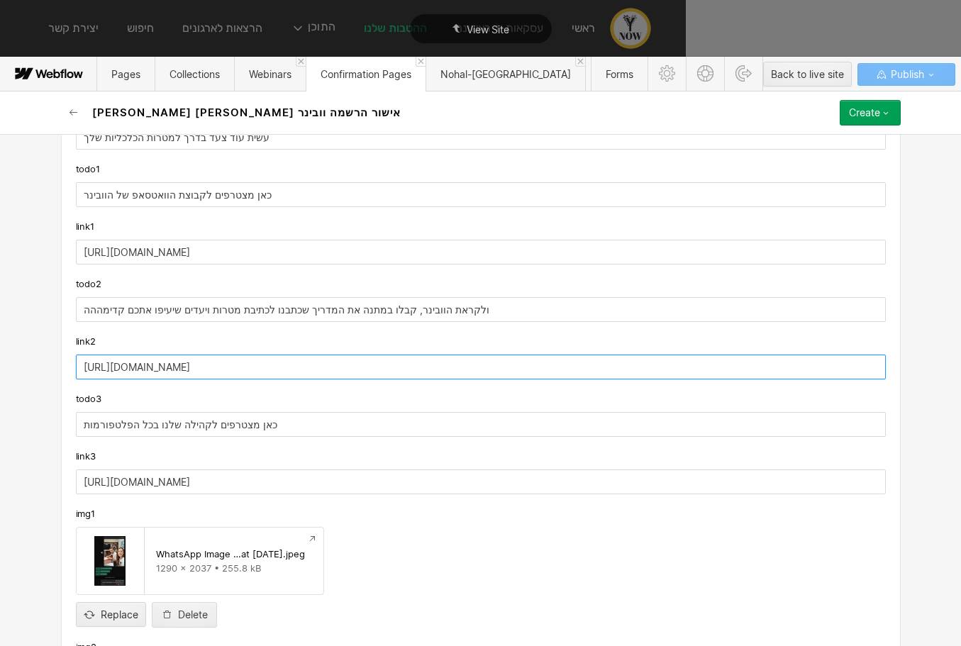
scroll to position [0, 0]
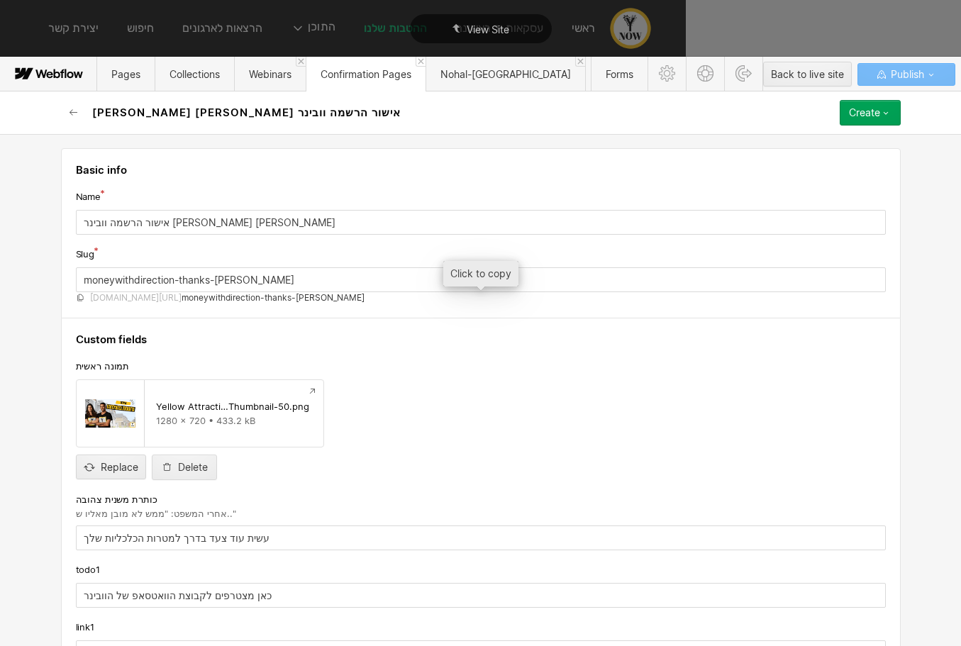
type input "https://ynow.ravpage.co.il/goalsmm"
drag, startPoint x: 84, startPoint y: 302, endPoint x: 91, endPoint y: 295, distance: 9.5
click at [79, 296] on icon at bounding box center [80, 298] width 9 height 9
click at [872, 119] on button "Create" at bounding box center [870, 113] width 61 height 26
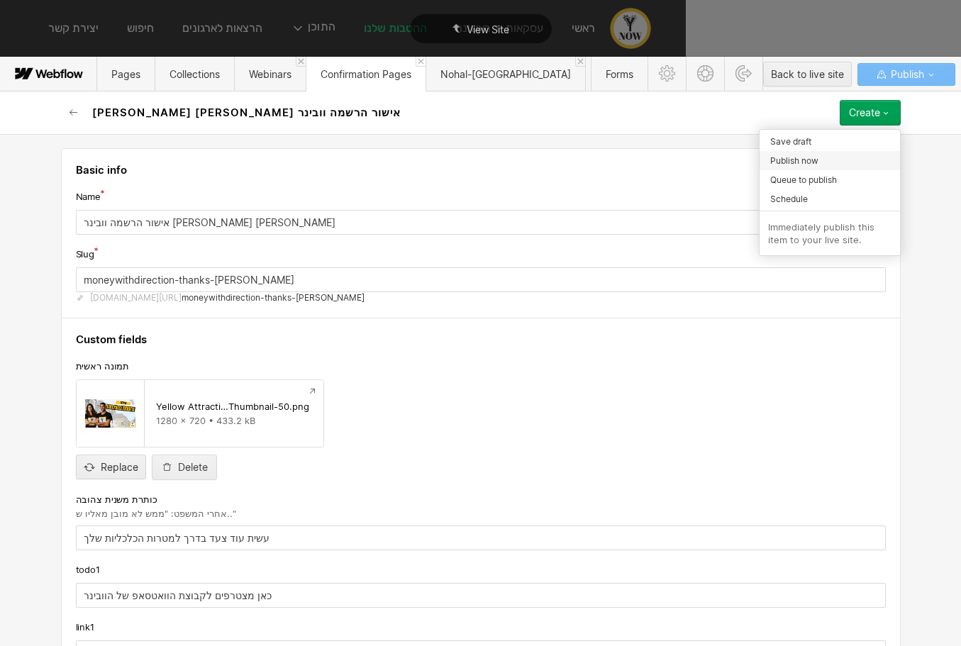
click at [822, 156] on div "Publish now" at bounding box center [830, 160] width 140 height 19
